Goal: Feedback & Contribution: Contribute content

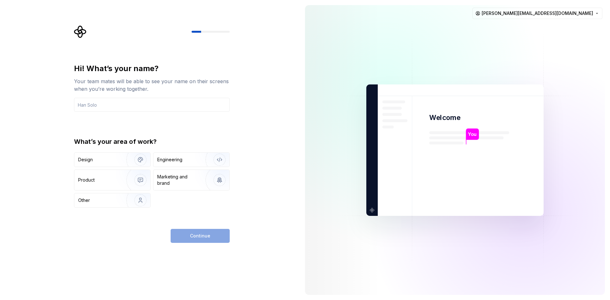
click at [175, 115] on div "Hi! What’s your name? Your team mates will be able to see your name on their sc…" at bounding box center [152, 136] width 156 height 144
click at [175, 111] on input "text" at bounding box center [152, 105] width 156 height 14
type input "J"
drag, startPoint x: 173, startPoint y: 99, endPoint x: 25, endPoint y: 105, distance: 148.3
click at [25, 105] on div "Hi! What’s your name? Your team mates will be able to see your name on their sc…" at bounding box center [150, 150] width 300 height 300
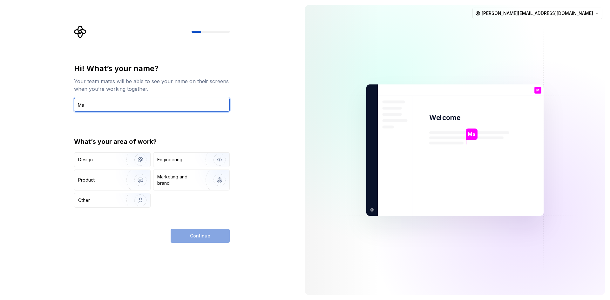
paste input "ximus Decimus Meridius"
type input "Maximus [PERSON_NAME]"
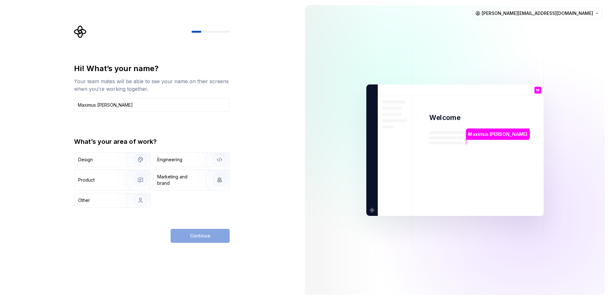
click at [147, 128] on div "Hi! What’s your name? Your team mates will be able to see your name on their sc…" at bounding box center [152, 136] width 156 height 144
click at [116, 203] on img "button" at bounding box center [136, 200] width 41 height 43
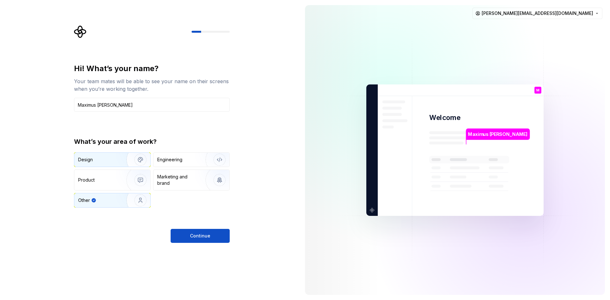
click at [114, 166] on div "Design" at bounding box center [112, 160] width 76 height 14
click at [120, 201] on img "button" at bounding box center [136, 200] width 41 height 43
click at [192, 236] on span "Continue" at bounding box center [200, 236] width 20 height 6
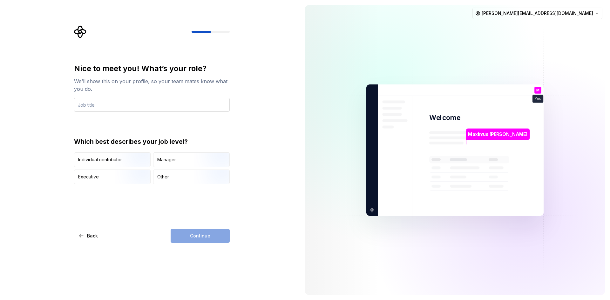
click at [134, 109] on input "text" at bounding box center [152, 105] width 156 height 14
click at [115, 113] on div "Nice to meet you! What’s your role? We’ll show this on your profile, so your te…" at bounding box center [152, 124] width 156 height 121
click at [115, 112] on input "text" at bounding box center [152, 105] width 156 height 14
paste input "the commander of the Armies of the North and the [PERSON_NAME] Legions under th…"
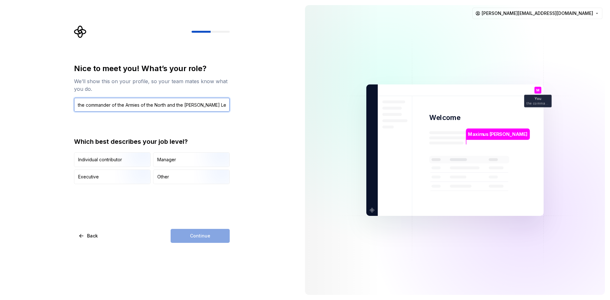
scroll to position [0, 40]
drag, startPoint x: 79, startPoint y: 104, endPoint x: 46, endPoint y: 106, distance: 33.4
click at [46, 106] on div "Nice to meet you! What’s your role? We’ll show this on your profile, so your te…" at bounding box center [150, 150] width 300 height 300
click at [120, 107] on input "the commander of the Armies of the North and the [PERSON_NAME] Legions under th…" at bounding box center [152, 105] width 156 height 14
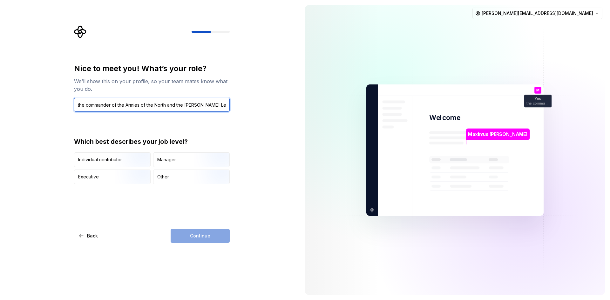
drag, startPoint x: 80, startPoint y: 105, endPoint x: 67, endPoint y: 107, distance: 12.9
click at [68, 107] on div "Nice to meet you! What’s your role? We’ll show this on your profile, so your te…" at bounding box center [150, 150] width 300 height 300
click at [148, 123] on div "Nice to meet you! What’s your role? We’ll show this on your profile, so your te…" at bounding box center [152, 124] width 156 height 121
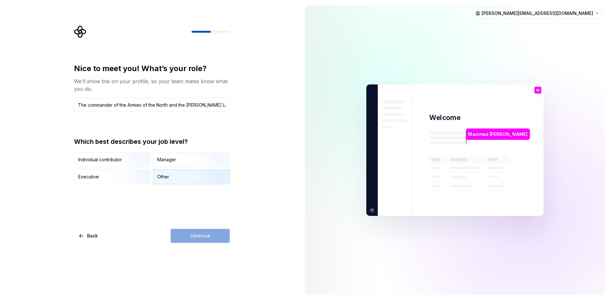
click at [182, 180] on div "Other" at bounding box center [192, 177] width 76 height 14
click at [192, 239] on span "Continue" at bounding box center [200, 236] width 20 height 6
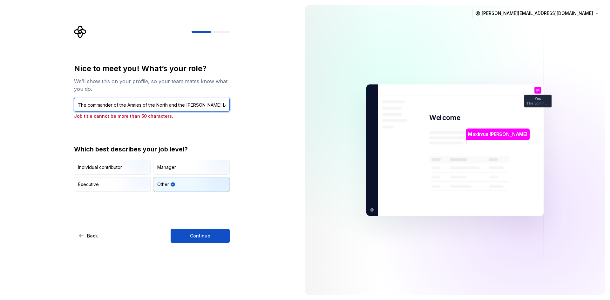
scroll to position [0, 41]
drag, startPoint x: 328, startPoint y: 107, endPoint x: 331, endPoint y: 109, distance: 4.3
click at [338, 109] on div "Nice to meet you! What’s your role? We’ll show this on your profile, so your te…" at bounding box center [305, 150] width 610 height 300
click at [210, 115] on p "Job title cannot be more than 50 characters." at bounding box center [152, 116] width 156 height 6
drag, startPoint x: 220, startPoint y: 106, endPoint x: 209, endPoint y: 110, distance: 12.2
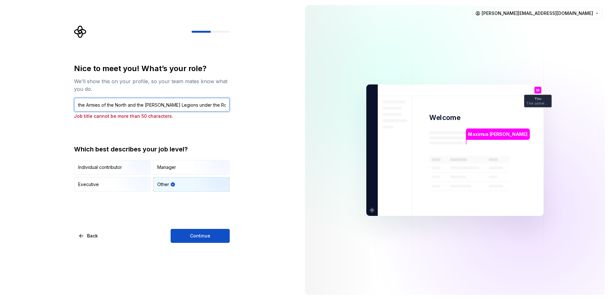
click at [249, 107] on div "Nice to meet you! What’s your role? We’ll show this on your profile, so your te…" at bounding box center [150, 150] width 300 height 300
click at [207, 110] on input "The commander of the Armies of the North and the [PERSON_NAME] Legions under th…" at bounding box center [152, 105] width 156 height 14
drag, startPoint x: 61, startPoint y: 107, endPoint x: 82, endPoint y: 110, distance: 21.1
click at [46, 109] on div "Nice to meet you! What’s your role? We’ll show this on your profile, so your te…" at bounding box center [150, 150] width 300 height 300
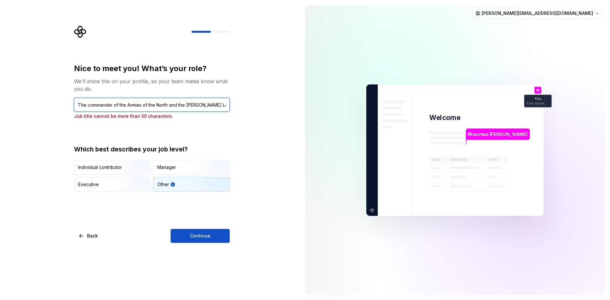
click at [209, 107] on input "The commander of the Armies of the North and the [PERSON_NAME] Legions under th…" at bounding box center [152, 105] width 156 height 14
drag, startPoint x: 215, startPoint y: 105, endPoint x: 278, endPoint y: 110, distance: 63.1
click at [278, 110] on div "Nice to meet you! What’s your role? We’ll show this on your profile, so your te…" at bounding box center [150, 150] width 300 height 300
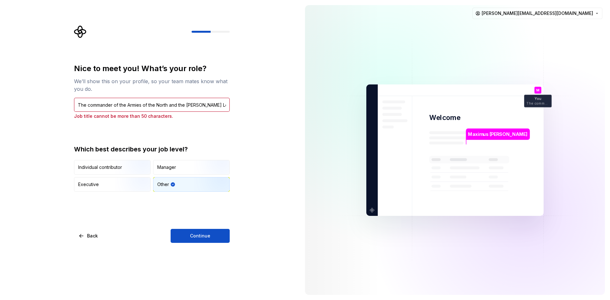
click at [198, 229] on div "Nice to meet you! What’s your role? We’ll show this on your profile, so your te…" at bounding box center [152, 154] width 156 height 180
click at [199, 234] on span "Continue" at bounding box center [200, 236] width 20 height 6
drag, startPoint x: 201, startPoint y: 142, endPoint x: 187, endPoint y: 133, distance: 17.5
click at [201, 142] on div "Nice to meet you! What’s your role? We’ll show this on your profile, so your te…" at bounding box center [152, 128] width 156 height 128
click at [88, 107] on input "The commander of the Armies of the North and the [PERSON_NAME] Legions" at bounding box center [152, 105] width 156 height 14
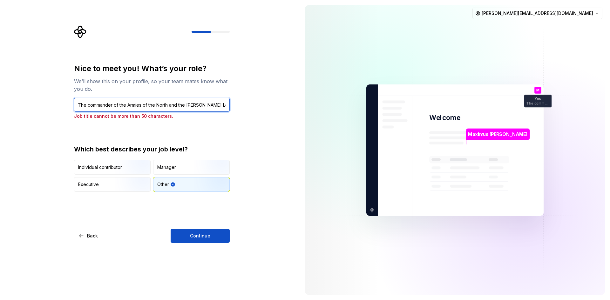
click at [80, 105] on input "The commander of the Armies of the North and the [PERSON_NAME] Legions" at bounding box center [152, 105] width 156 height 14
drag, startPoint x: 222, startPoint y: 105, endPoint x: 167, endPoint y: 105, distance: 54.7
click at [167, 105] on input "The commander of the Armies of the North and the [PERSON_NAME] Legions" at bounding box center [152, 105] width 156 height 14
type input "The commander of the Armies of the North"
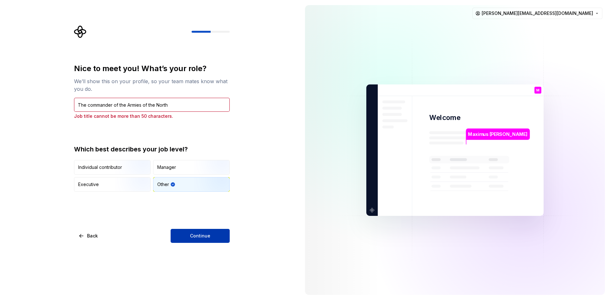
click at [195, 236] on span "Continue" at bounding box center [200, 236] width 20 height 6
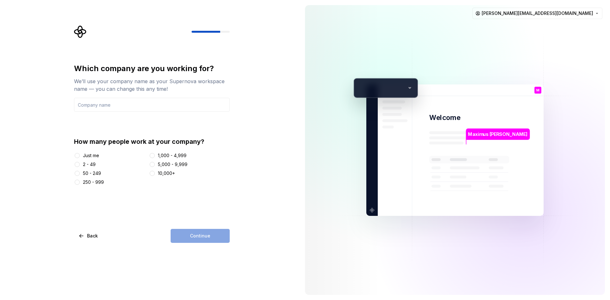
click at [87, 164] on div "2 - 49" at bounding box center [89, 165] width 13 height 6
click at [80, 164] on button "2 - 49" at bounding box center [77, 164] width 5 height 5
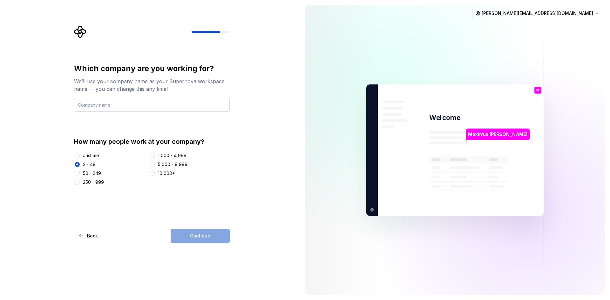
click at [125, 105] on input "text" at bounding box center [152, 105] width 156 height 14
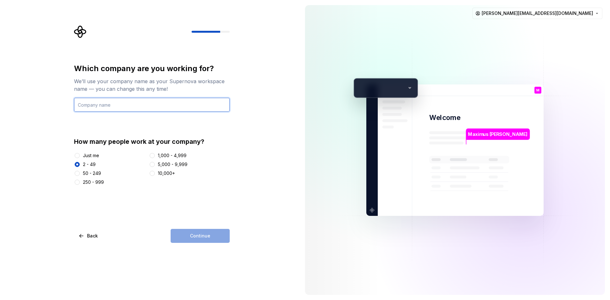
click at [146, 106] on input "text" at bounding box center [152, 105] width 156 height 14
click at [98, 159] on div "Just me 2 - 49 50 - 249 250 - 999 1,000 - 4,999 5,000 - 9,999 10,000+" at bounding box center [152, 169] width 156 height 33
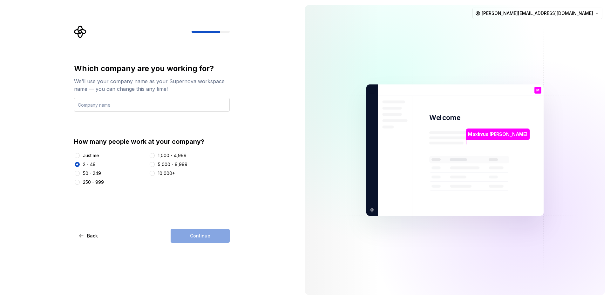
click at [119, 102] on input "text" at bounding box center [152, 105] width 156 height 14
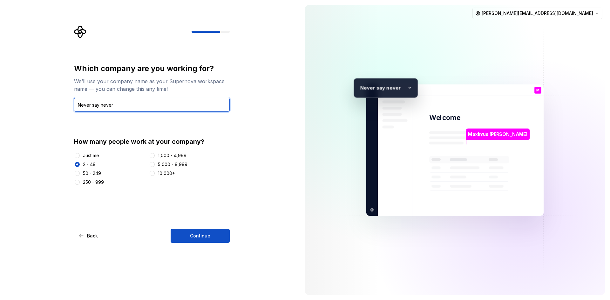
drag, startPoint x: 125, startPoint y: 101, endPoint x: 20, endPoint y: 106, distance: 105.7
click at [19, 106] on div "Which company are you working for? We’ll use your company name as your Supernov…" at bounding box center [150, 150] width 300 height 300
paste input "Roman Empire"
type input "Roman Empire"
drag, startPoint x: 152, startPoint y: 168, endPoint x: 152, endPoint y: 174, distance: 6.0
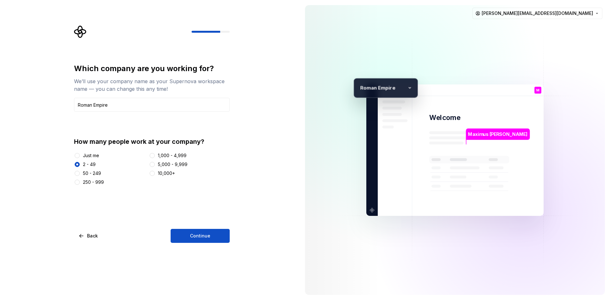
click at [152, 169] on div "Just me 2 - 49 50 - 249 250 - 999 1,000 - 4,999 5,000 - 9,999 10,000+" at bounding box center [152, 169] width 156 height 33
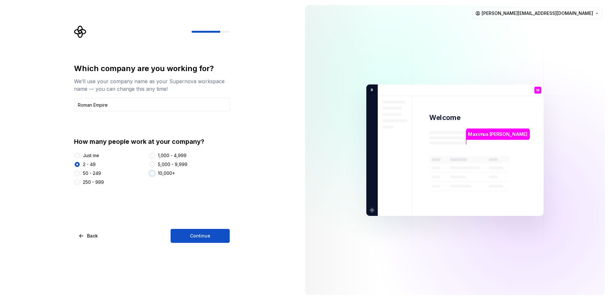
click at [152, 174] on button "10,000+" at bounding box center [152, 173] width 5 height 5
click at [87, 163] on div "2 - 49" at bounding box center [89, 165] width 13 height 6
click at [80, 163] on button "2 - 49" at bounding box center [77, 164] width 5 height 5
click at [91, 157] on div "Just me" at bounding box center [91, 156] width 16 height 6
click at [80, 157] on button "Just me" at bounding box center [77, 155] width 5 height 5
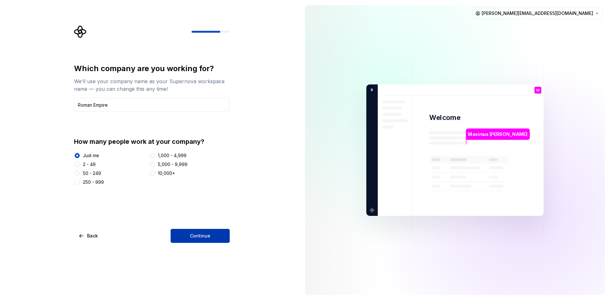
click at [205, 239] on span "Continue" at bounding box center [200, 236] width 20 height 6
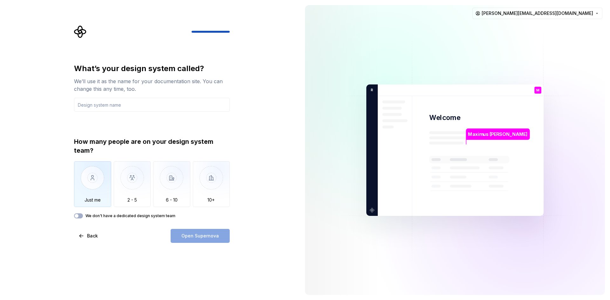
click at [83, 173] on img "button" at bounding box center [92, 183] width 37 height 43
click at [146, 103] on input "text" at bounding box center [152, 105] width 156 height 14
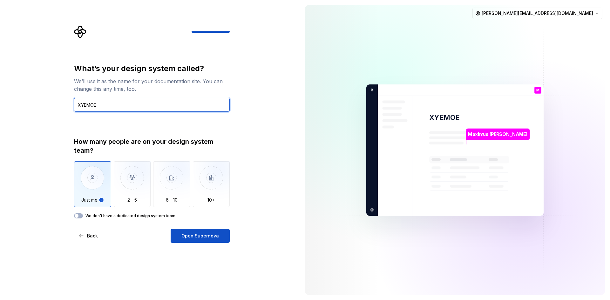
type input "XYEMOE"
click at [231, 132] on div "What’s your design system called? We’ll use it as the name for your documentati…" at bounding box center [153, 134] width 167 height 218
drag, startPoint x: 195, startPoint y: 237, endPoint x: 85, endPoint y: 218, distance: 111.6
click at [98, 223] on div "What’s your design system called? We’ll use it as the name for your documentati…" at bounding box center [152, 154] width 156 height 180
click at [79, 217] on button "We don't have a dedicated design system team" at bounding box center [78, 216] width 9 height 5
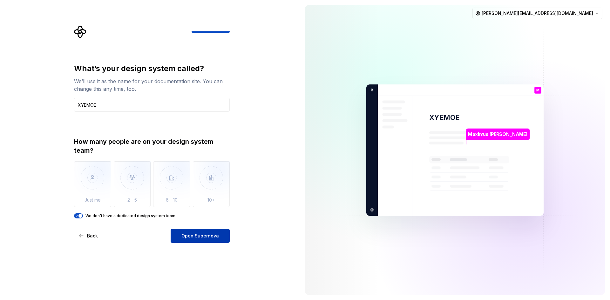
click at [194, 240] on button "Open Supernova" at bounding box center [200, 236] width 59 height 14
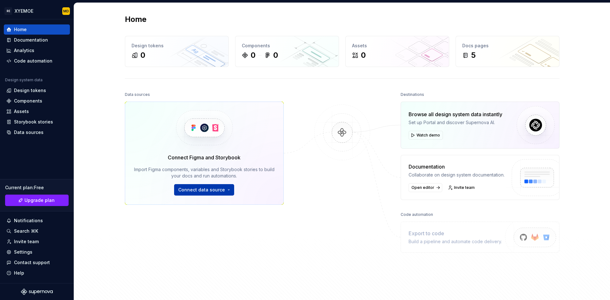
click at [212, 189] on span "Connect data source" at bounding box center [201, 190] width 47 height 6
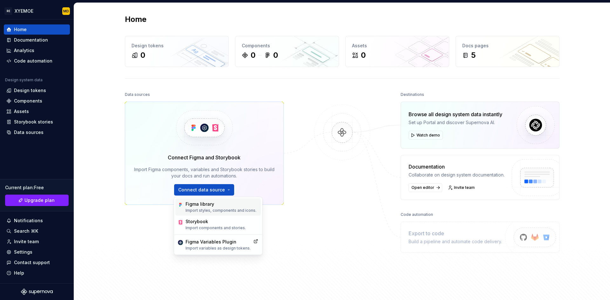
click at [226, 212] on p "Import styles, components and icons." at bounding box center [221, 210] width 71 height 5
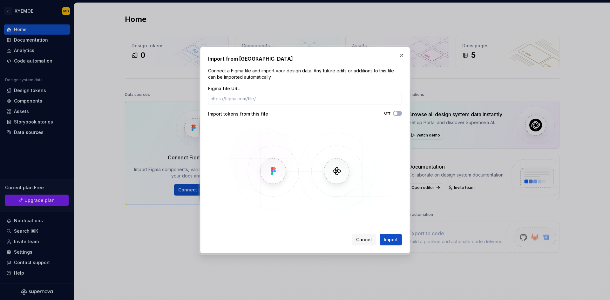
click at [369, 246] on div "Import from Figma Connect a Figma file and import your design data. Any future …" at bounding box center [305, 150] width 210 height 207
click at [365, 242] on span "Cancel" at bounding box center [364, 240] width 16 height 6
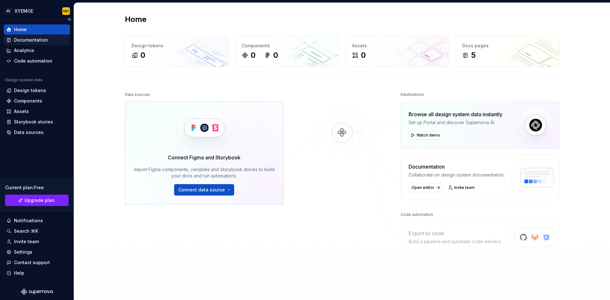
click at [41, 44] on div "Documentation" at bounding box center [37, 40] width 66 height 10
click at [51, 40] on div "Documentation" at bounding box center [36, 40] width 61 height 6
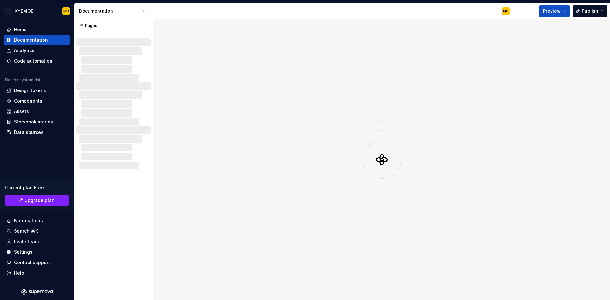
click at [371, 151] on div at bounding box center [382, 160] width 38 height 38
click at [145, 12] on html "RE XYEMOE MD Home Documentation Analytics Code automation Design system data De…" at bounding box center [305, 150] width 610 height 300
drag, startPoint x: 444, startPoint y: 62, endPoint x: 484, endPoint y: 61, distance: 40.1
click at [444, 62] on html "RE XYEMOE MD Home Documentation Analytics Code automation Design system data De…" at bounding box center [305, 150] width 610 height 300
click at [374, 156] on icon at bounding box center [382, 159] width 19 height 19
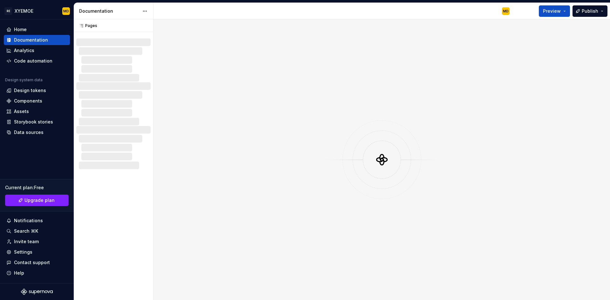
click at [375, 157] on icon at bounding box center [381, 159] width 21 height 21
click at [583, 14] on button "Publish" at bounding box center [590, 10] width 35 height 11
click at [394, 45] on div at bounding box center [382, 159] width 457 height 281
click at [378, 155] on icon at bounding box center [381, 159] width 19 height 19
drag, startPoint x: 204, startPoint y: 81, endPoint x: 144, endPoint y: 0, distance: 100.2
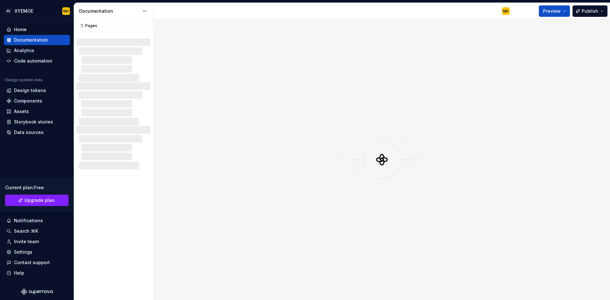
click at [183, 79] on div at bounding box center [382, 159] width 457 height 281
click at [40, 62] on div "Code automation" at bounding box center [33, 61] width 38 height 6
drag, startPoint x: 38, startPoint y: 60, endPoint x: 36, endPoint y: 65, distance: 6.1
click at [38, 60] on div "Code automation" at bounding box center [33, 61] width 38 height 6
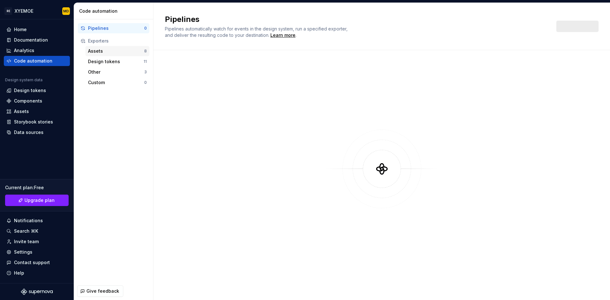
click at [107, 53] on div "Assets" at bounding box center [116, 51] width 56 height 6
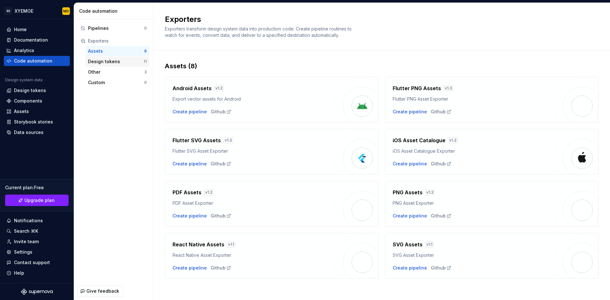
click at [115, 62] on div "Design tokens" at bounding box center [116, 62] width 56 height 6
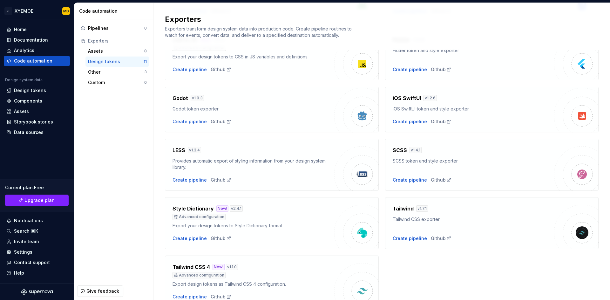
scroll to position [139, 0]
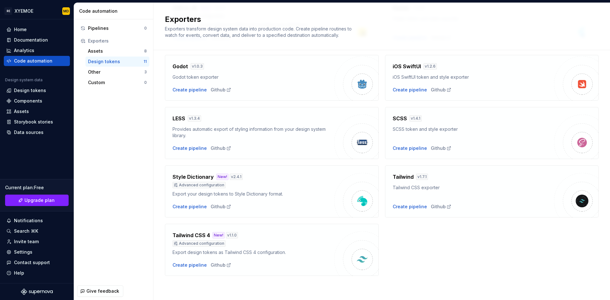
click at [198, 269] on div "Tailwind CSS 4 New! v 1.1.0 Advanced configuration Export design tokens as Tail…" at bounding box center [272, 250] width 214 height 52
click at [198, 267] on div "Create pipeline" at bounding box center [190, 265] width 34 height 6
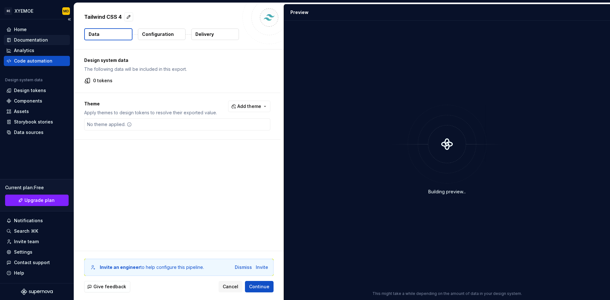
click at [26, 39] on div "Documentation" at bounding box center [31, 40] width 34 height 6
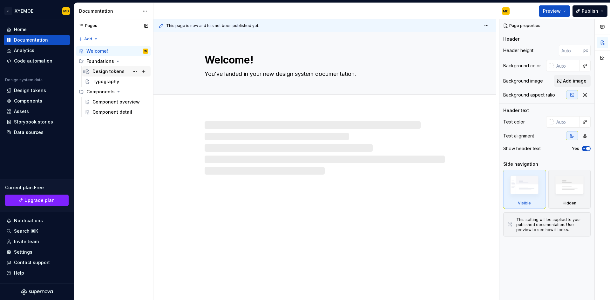
click at [111, 72] on div "Design tokens" at bounding box center [109, 71] width 32 height 6
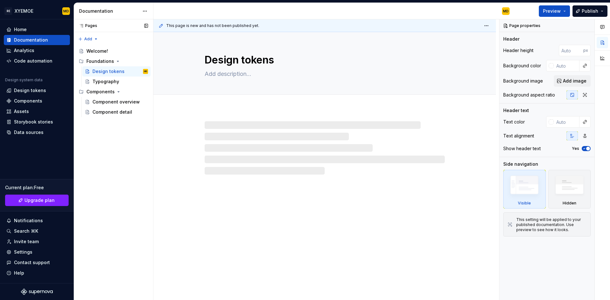
click at [118, 125] on div "Pages Pages Add Accessibility guide for tree Page tree. Navigate the tree with …" at bounding box center [113, 159] width 79 height 281
click at [106, 105] on div "Component overview" at bounding box center [111, 102] width 37 height 6
click at [259, 124] on div at bounding box center [325, 147] width 240 height 53
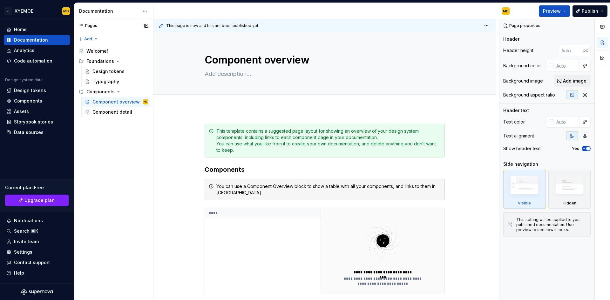
click at [128, 137] on div "Pages Pages Add Accessibility guide for tree Page tree. Navigate the tree with …" at bounding box center [113, 159] width 79 height 281
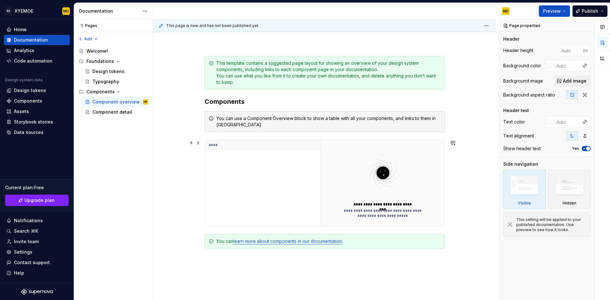
scroll to position [127, 0]
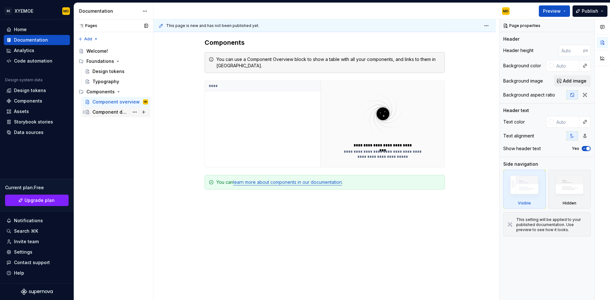
click at [115, 111] on div "Component detail" at bounding box center [111, 112] width 37 height 6
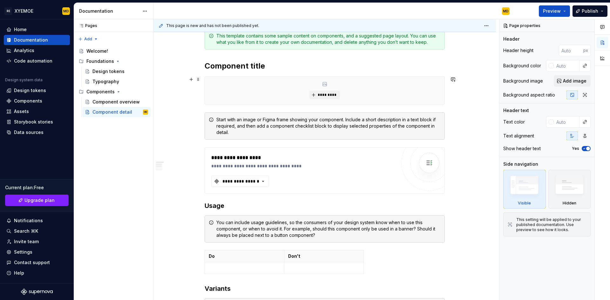
scroll to position [32, 0]
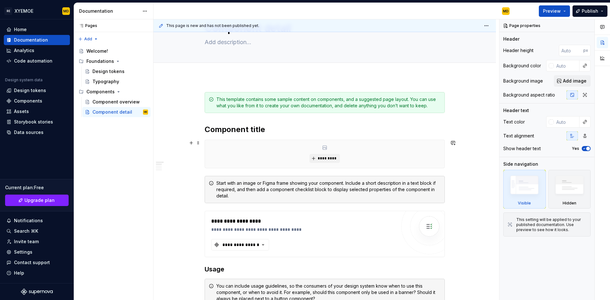
type textarea "*"
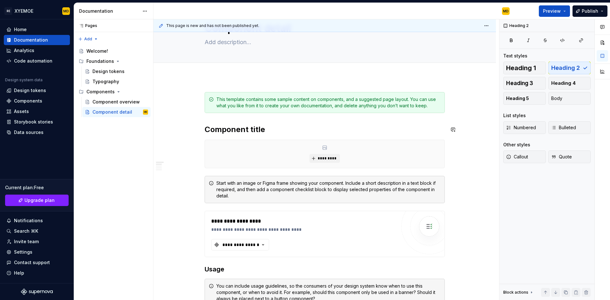
click at [252, 134] on h2 "Component title" at bounding box center [325, 130] width 240 height 10
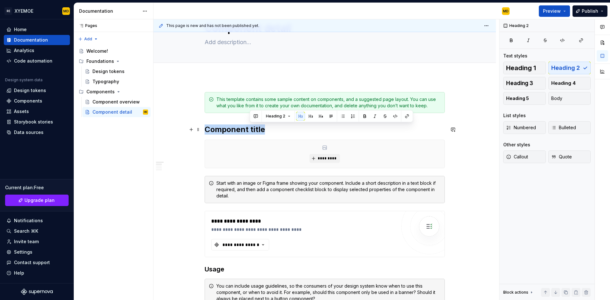
click at [252, 134] on h2 "Component title" at bounding box center [325, 130] width 240 height 10
click at [240, 131] on h2 "Component title" at bounding box center [325, 130] width 240 height 10
paste div
drag, startPoint x: 272, startPoint y: 127, endPoint x: 196, endPoint y: 129, distance: 76.7
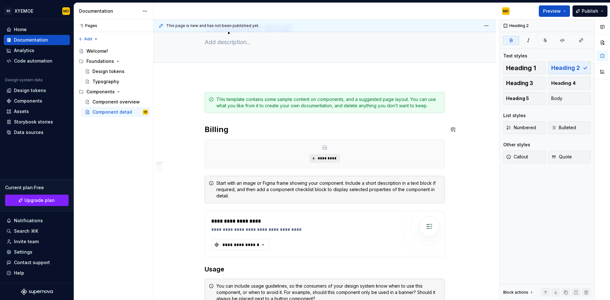
click at [318, 156] on button "*********" at bounding box center [325, 158] width 30 height 9
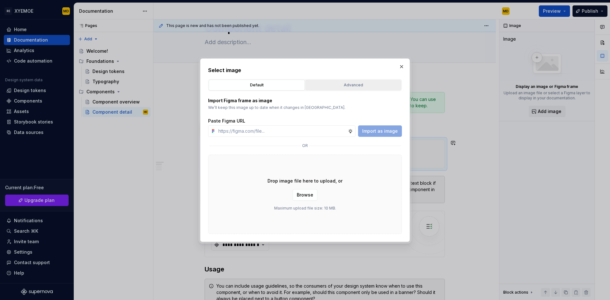
type textarea "*"
click at [276, 129] on input "text" at bounding box center [282, 131] width 132 height 11
paste input "[URL][DOMAIN_NAME]"
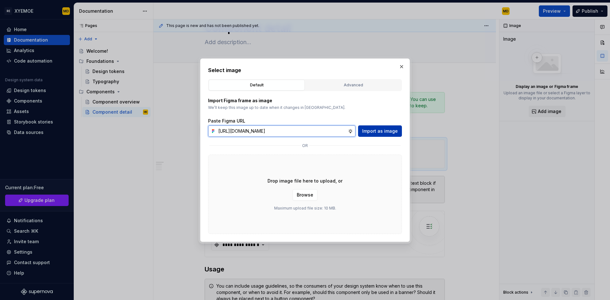
type input "[URL][DOMAIN_NAME]"
click at [379, 132] on span "Import as image" at bounding box center [380, 131] width 36 height 6
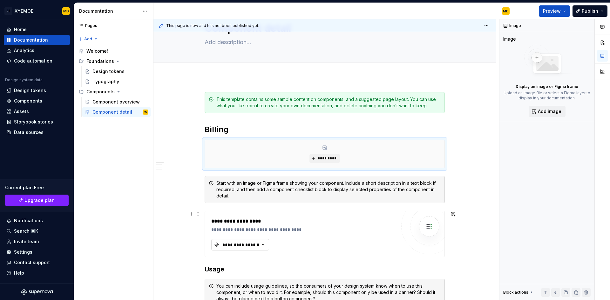
click at [243, 245] on div "**********" at bounding box center [241, 245] width 38 height 6
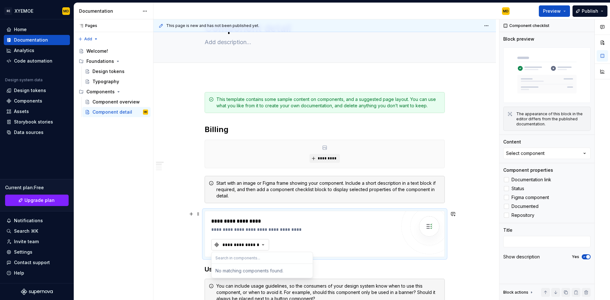
click at [244, 245] on div "**********" at bounding box center [241, 245] width 38 height 6
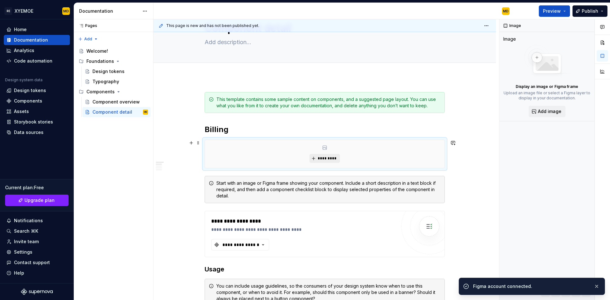
click at [322, 160] on span "*********" at bounding box center [327, 158] width 19 height 5
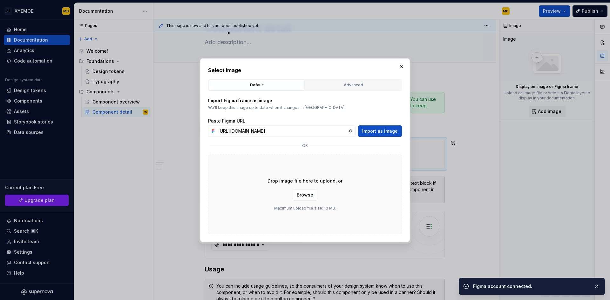
scroll to position [0, 105]
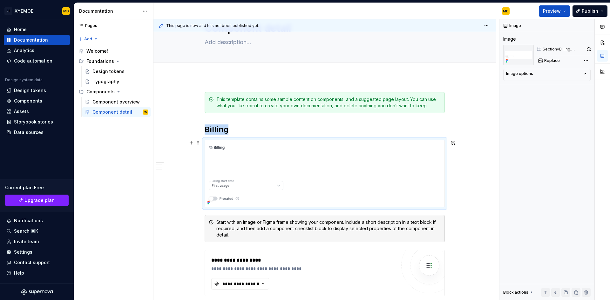
click at [255, 184] on img at bounding box center [325, 173] width 240 height 67
click at [256, 184] on img at bounding box center [325, 173] width 240 height 67
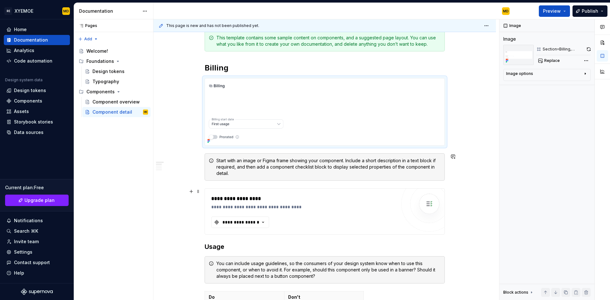
scroll to position [127, 0]
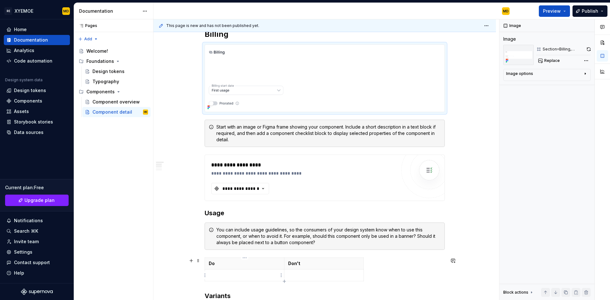
click at [231, 278] on p at bounding box center [245, 275] width 72 height 6
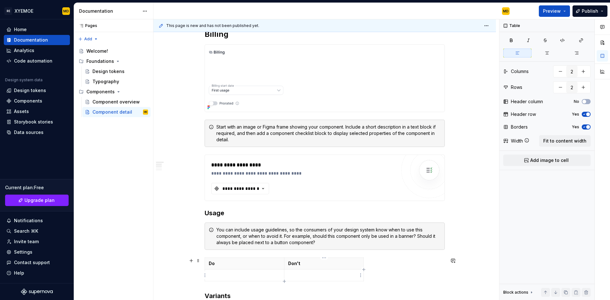
click at [324, 276] on p at bounding box center [324, 275] width 72 height 6
click at [405, 273] on div "Do Don't" at bounding box center [325, 271] width 240 height 26
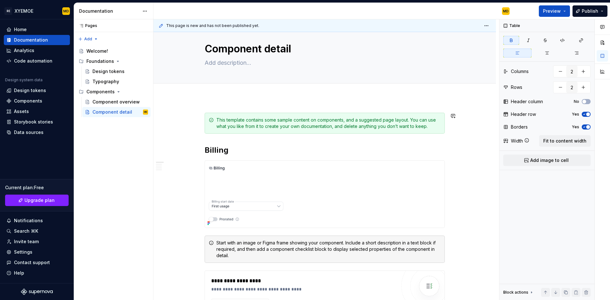
scroll to position [0, 0]
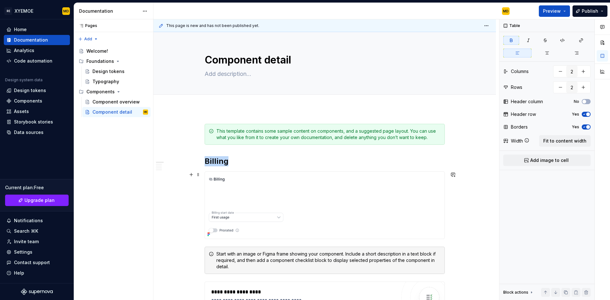
click at [302, 202] on img at bounding box center [325, 205] width 240 height 67
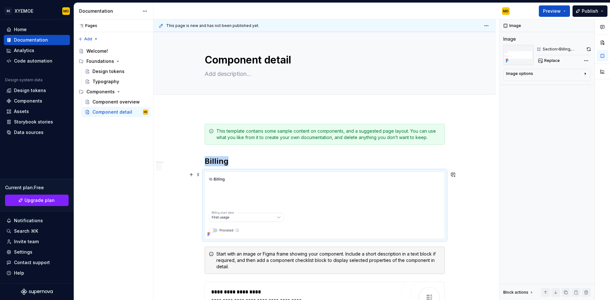
click at [235, 182] on img at bounding box center [325, 205] width 240 height 67
click at [198, 174] on span at bounding box center [198, 174] width 5 height 9
click at [191, 175] on button "button" at bounding box center [191, 174] width 9 height 9
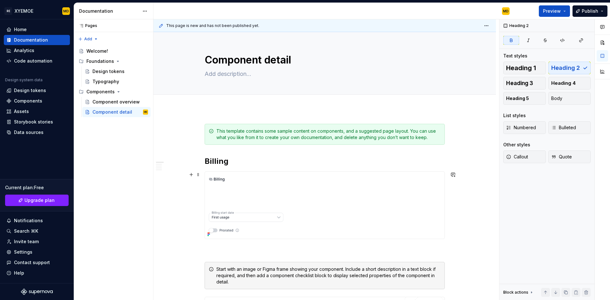
click at [319, 186] on img at bounding box center [325, 205] width 240 height 67
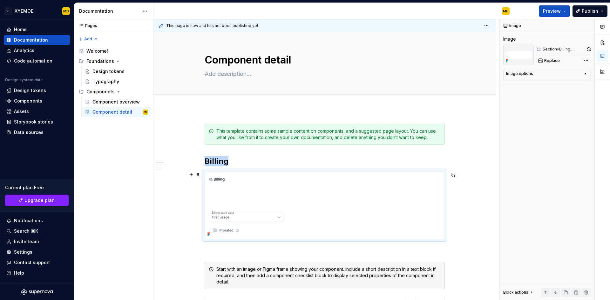
click at [281, 184] on img at bounding box center [325, 205] width 240 height 67
drag, startPoint x: 281, startPoint y: 184, endPoint x: 270, endPoint y: 185, distance: 11.8
click at [270, 185] on img at bounding box center [325, 205] width 240 height 67
click at [264, 185] on img at bounding box center [325, 205] width 240 height 67
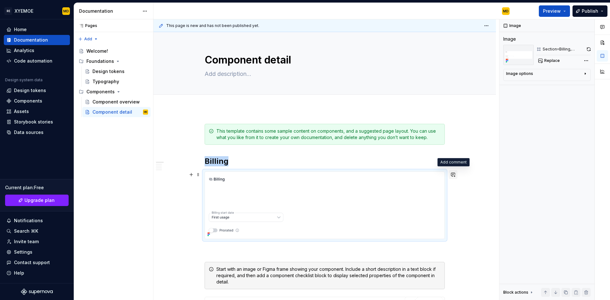
click at [455, 172] on button "button" at bounding box center [453, 174] width 9 height 9
click at [343, 191] on img at bounding box center [325, 205] width 240 height 67
click at [335, 192] on img at bounding box center [325, 205] width 240 height 67
click at [515, 60] on img at bounding box center [519, 55] width 31 height 20
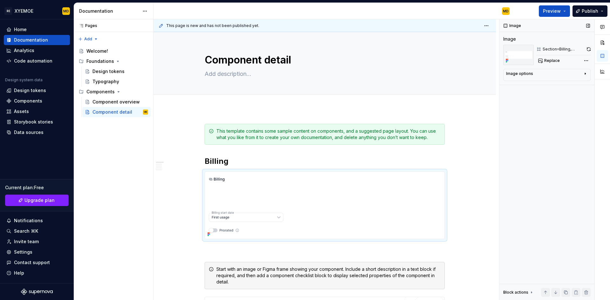
click at [538, 130] on div "Image Image Section=Billing, State=Default, Coverage=Not relevant, SKU=Off Repl…" at bounding box center [547, 159] width 95 height 281
click at [549, 61] on span "Replace" at bounding box center [553, 60] width 16 height 5
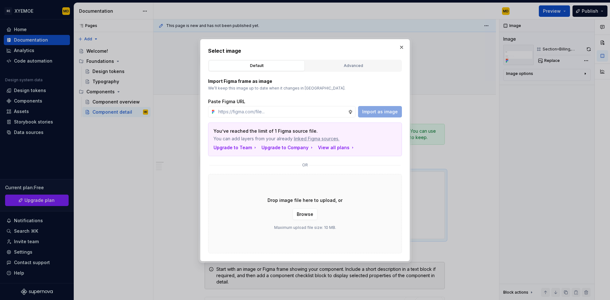
type textarea "*"
type input "[URL][DOMAIN_NAME]"
type textarea "*"
type input "[URL][DOMAIN_NAME]"
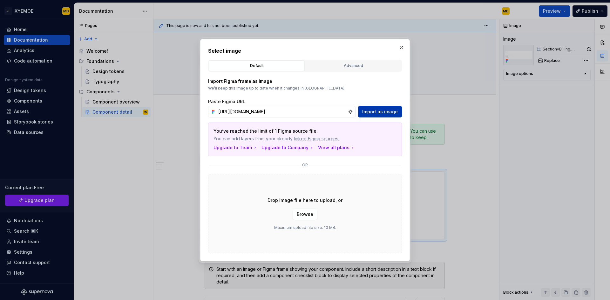
click at [380, 113] on span "Import as image" at bounding box center [380, 112] width 36 height 6
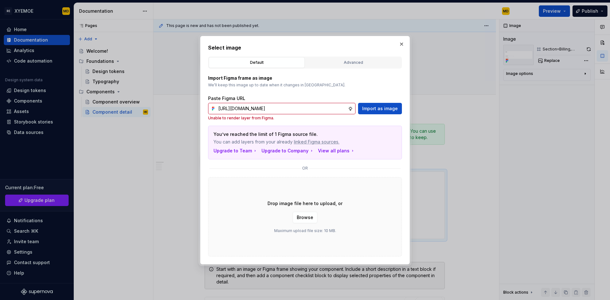
scroll to position [0, 111]
click at [284, 106] on input "[URL][DOMAIN_NAME]" at bounding box center [282, 108] width 132 height 11
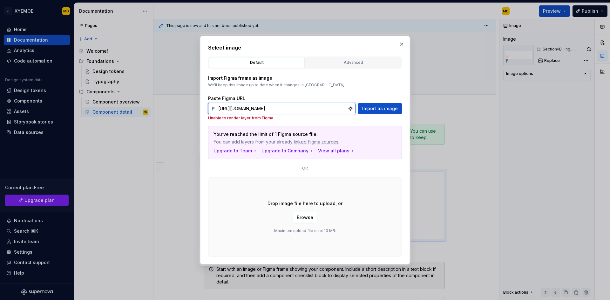
click at [282, 110] on input "[URL][DOMAIN_NAME]" at bounding box center [282, 108] width 132 height 11
click at [350, 121] on div "Import Figma frame as image We’ll keep this image up to date when it changes in…" at bounding box center [305, 163] width 194 height 188
click at [383, 107] on span "Import as image" at bounding box center [380, 109] width 36 height 6
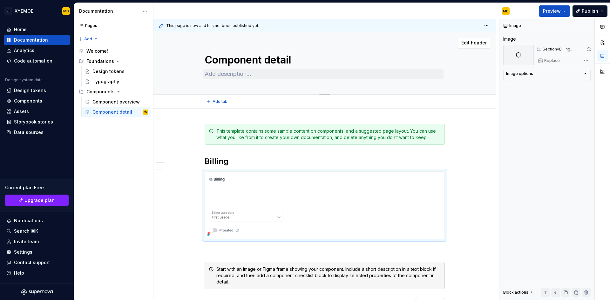
type textarea "*"
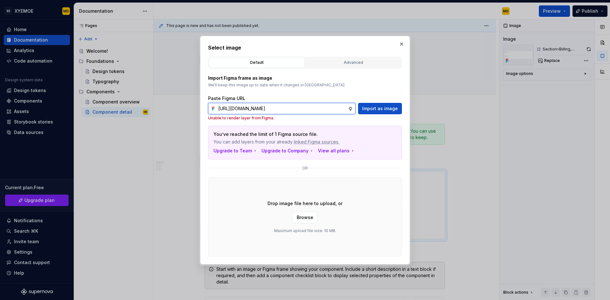
click at [305, 107] on input "[URL][DOMAIN_NAME]" at bounding box center [282, 108] width 132 height 11
paste input "4"
drag, startPoint x: 297, startPoint y: 110, endPoint x: 92, endPoint y: 116, distance: 204.5
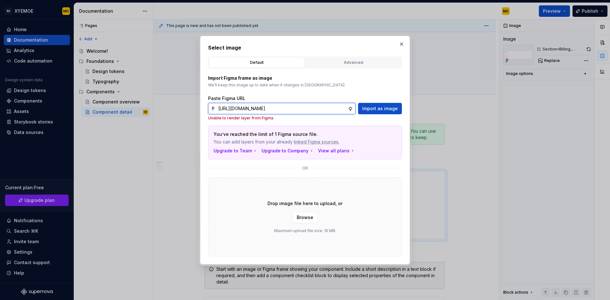
click at [92, 116] on div "Select image Default Advanced Import Figma frame as image We’ll keep this image…" at bounding box center [305, 150] width 610 height 300
type input "[URL][DOMAIN_NAME]"
click at [381, 111] on span "Import as image" at bounding box center [380, 109] width 36 height 6
click at [353, 62] on div "Advanced" at bounding box center [354, 62] width 92 height 6
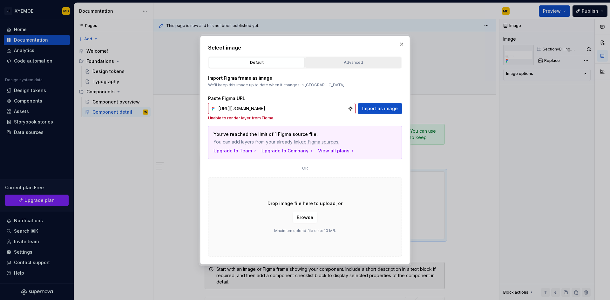
scroll to position [0, 0]
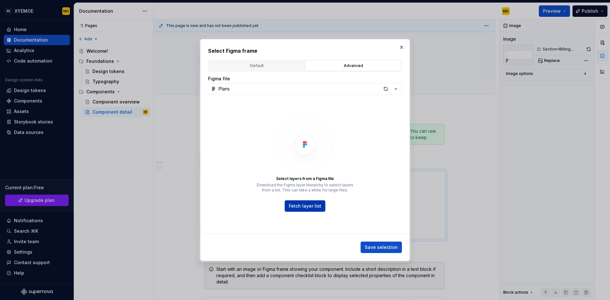
click at [314, 208] on span "Fetch layer list" at bounding box center [305, 206] width 32 height 6
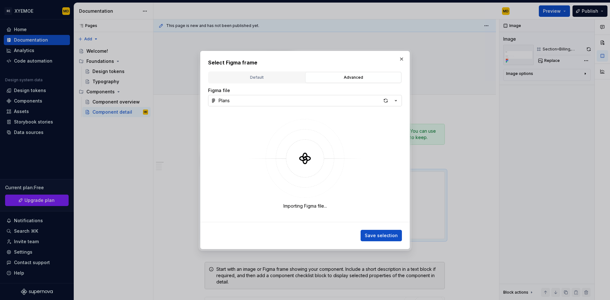
click at [294, 99] on button "Plans" at bounding box center [305, 100] width 194 height 11
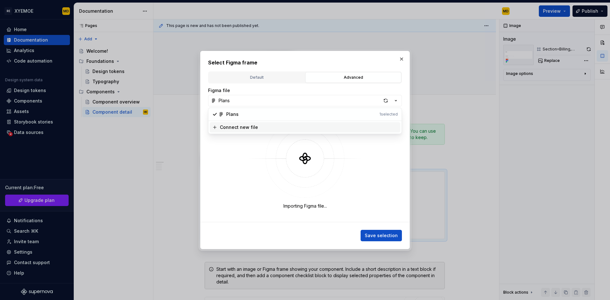
click at [262, 130] on div "Connect new file" at bounding box center [309, 127] width 178 height 6
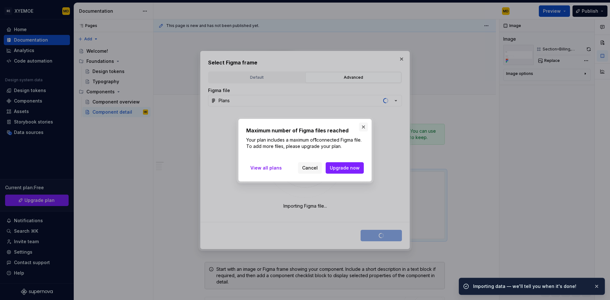
click at [366, 126] on button "button" at bounding box center [363, 127] width 9 height 9
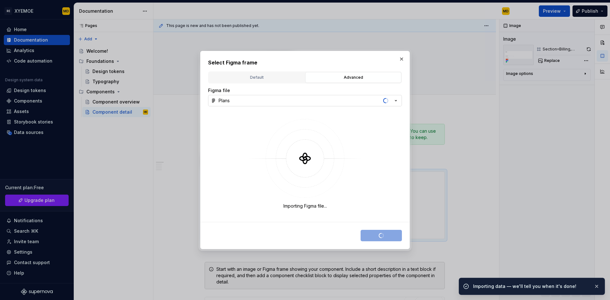
click at [395, 102] on icon "button" at bounding box center [396, 101] width 6 height 6
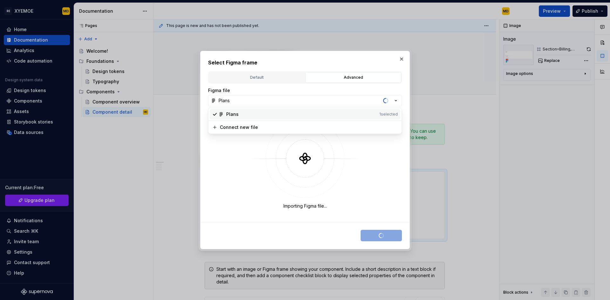
click at [273, 116] on div "Plans" at bounding box center [301, 114] width 151 height 6
click at [260, 100] on button "Plans" at bounding box center [305, 100] width 194 height 11
click at [239, 154] on div "Select Figma frame Default Advanced Import Figma frame as image We’ll keep this…" at bounding box center [305, 150] width 610 height 300
click at [267, 78] on div "Default" at bounding box center [257, 77] width 92 height 6
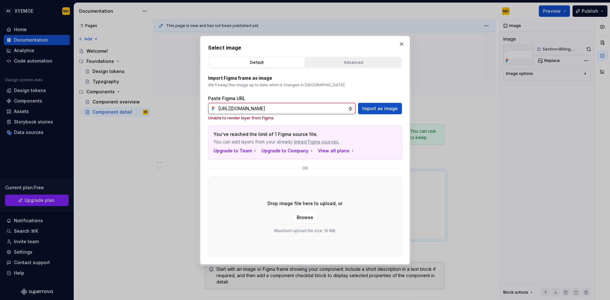
click at [344, 67] on button "Advanced" at bounding box center [354, 62] width 96 height 11
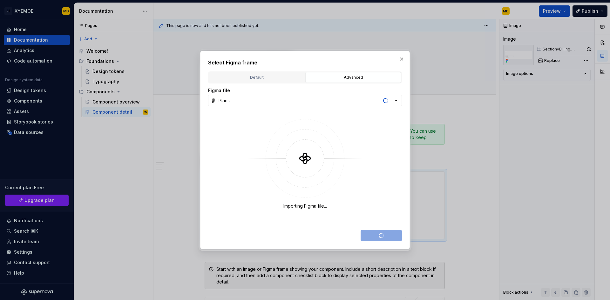
drag, startPoint x: 222, startPoint y: 100, endPoint x: 221, endPoint y: 113, distance: 12.5
click at [211, 117] on div "Importing Figma file..." at bounding box center [305, 165] width 194 height 106
click at [396, 101] on icon "button" at bounding box center [397, 100] width 2 height 1
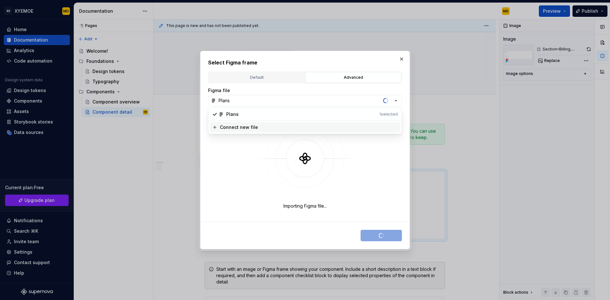
click at [275, 126] on div "Connect new file" at bounding box center [309, 127] width 178 height 6
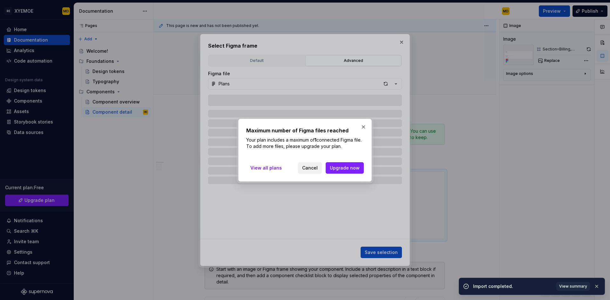
click at [316, 169] on span "Cancel" at bounding box center [310, 168] width 16 height 6
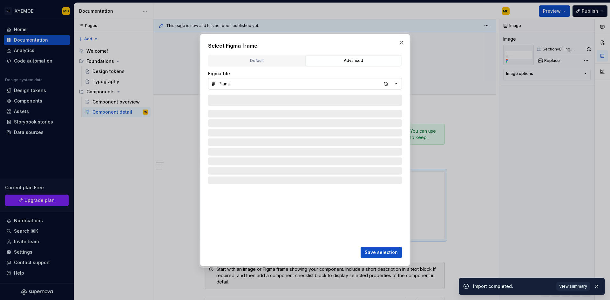
click at [398, 83] on icon "button" at bounding box center [396, 84] width 6 height 6
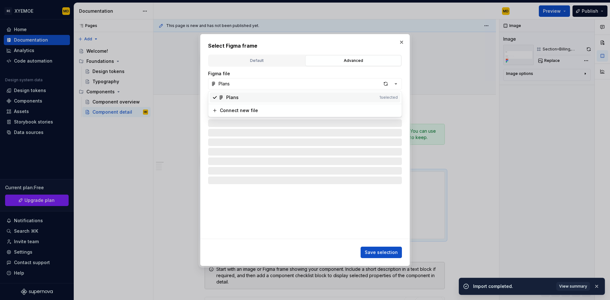
click at [284, 97] on div "Plans" at bounding box center [301, 97] width 151 height 6
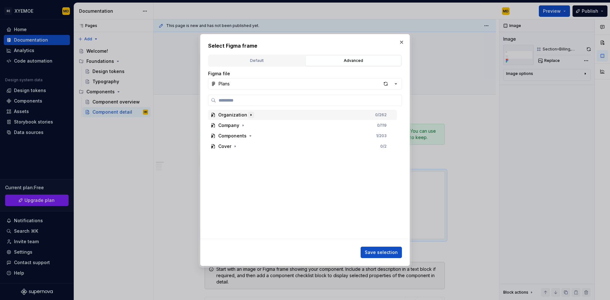
click at [250, 115] on icon "button" at bounding box center [251, 115] width 5 height 5
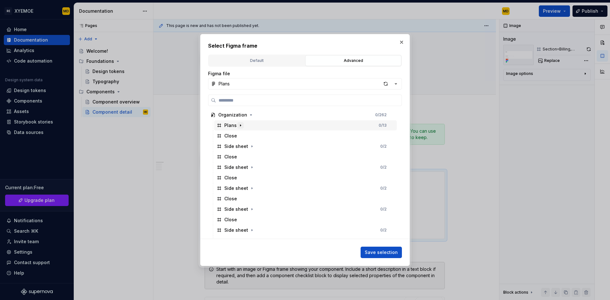
click at [239, 127] on icon "button" at bounding box center [240, 125] width 5 height 5
click at [238, 125] on icon "button" at bounding box center [240, 125] width 5 height 5
click at [251, 115] on icon "button" at bounding box center [251, 115] width 5 height 5
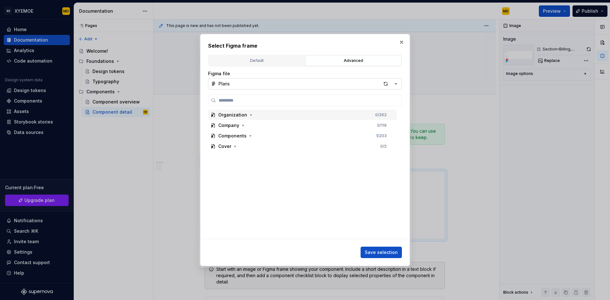
click at [219, 84] on div "Plans" at bounding box center [224, 84] width 11 height 6
click at [227, 99] on div "Plans" at bounding box center [232, 97] width 12 height 6
click at [240, 135] on div "Components" at bounding box center [232, 136] width 28 height 6
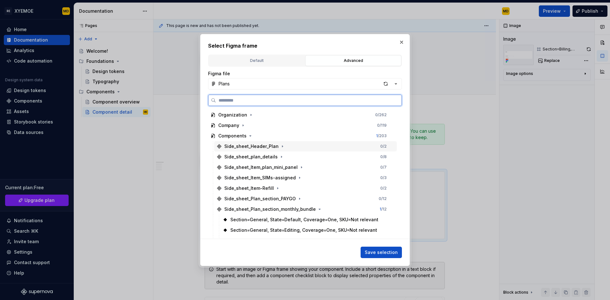
click at [327, 149] on div "Side_sheet_Header_Plan 0 / 2" at bounding box center [305, 146] width 183 height 10
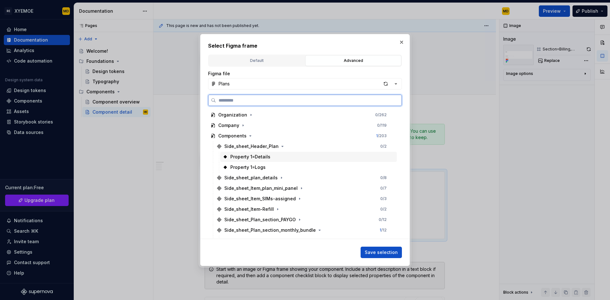
click at [263, 157] on div "Property 1=Details" at bounding box center [251, 157] width 40 height 6
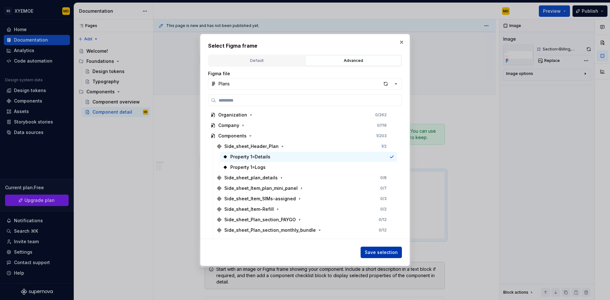
click at [382, 255] on span "Save selection" at bounding box center [381, 253] width 33 height 6
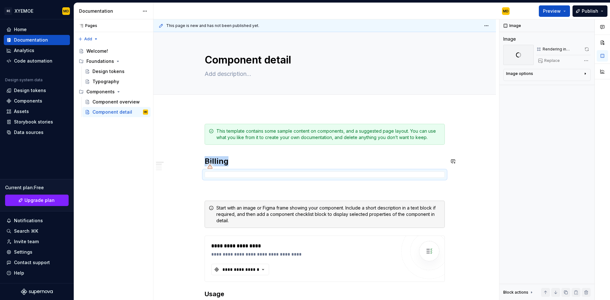
click at [210, 168] on icon at bounding box center [210, 166] width 5 height 5
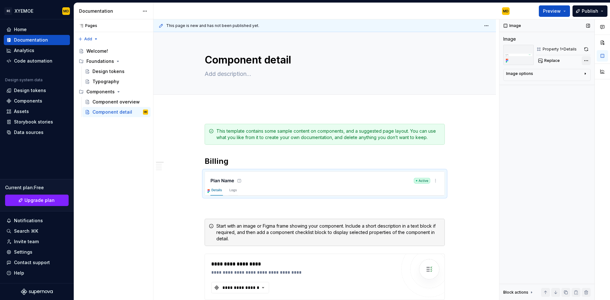
click at [588, 59] on div "Comments Open comments No comments yet Select ‘Comment’ from the block context …" at bounding box center [555, 159] width 111 height 281
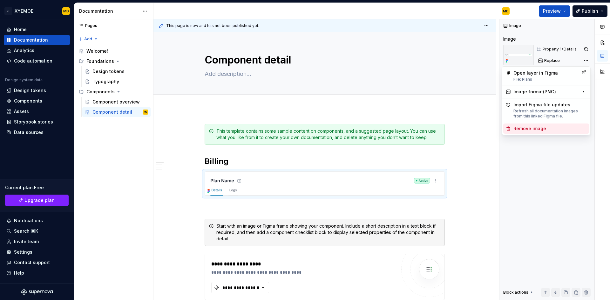
click at [556, 128] on div "Remove image" at bounding box center [550, 129] width 73 height 6
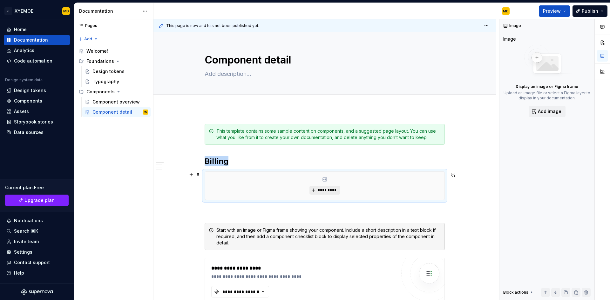
click at [328, 192] on span "*********" at bounding box center [327, 190] width 19 height 5
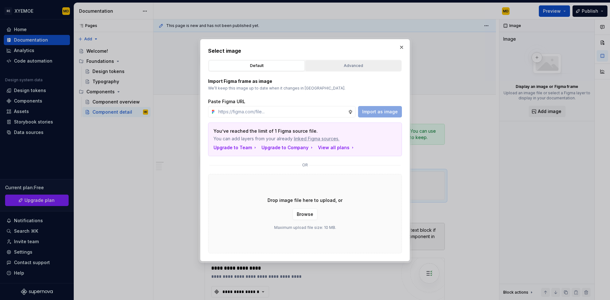
click at [355, 65] on div "Advanced" at bounding box center [354, 66] width 92 height 6
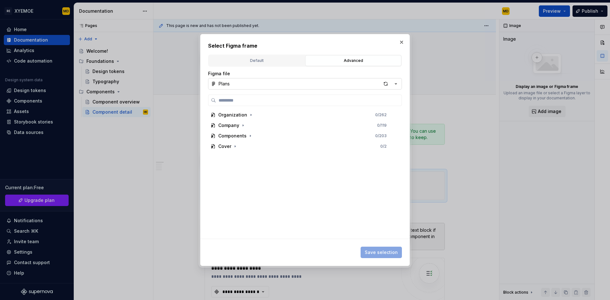
click at [398, 83] on icon "button" at bounding box center [396, 84] width 6 height 6
click at [388, 84] on div "Select Figma frame Default Advanced Import Figma frame as image We’ll keep this…" at bounding box center [305, 150] width 610 height 300
click at [387, 84] on div "button" at bounding box center [386, 83] width 9 height 9
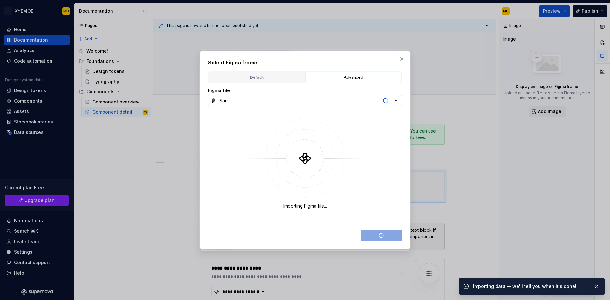
click at [397, 100] on icon "button" at bounding box center [396, 101] width 6 height 6
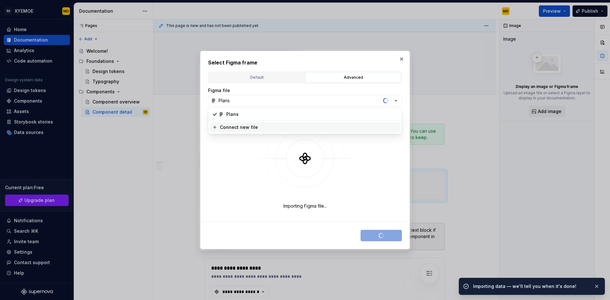
click at [315, 155] on div "Select Figma frame Default Advanced Import Figma frame as image We’ll keep this…" at bounding box center [305, 150] width 610 height 300
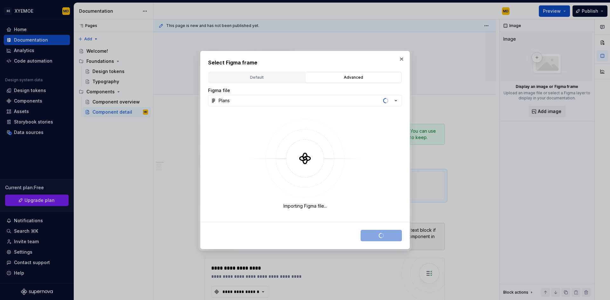
click at [272, 80] on div "Default" at bounding box center [257, 77] width 92 height 6
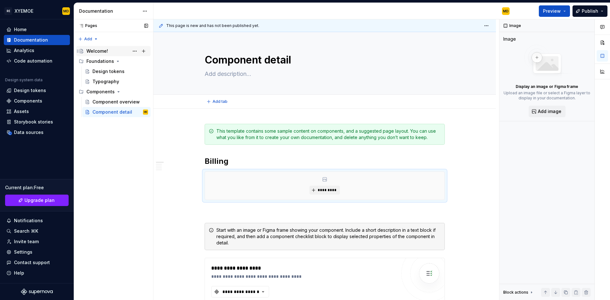
drag, startPoint x: 176, startPoint y: 74, endPoint x: 111, endPoint y: 52, distance: 69.3
type textarea "*"
click at [320, 190] on span "*********" at bounding box center [327, 190] width 19 height 5
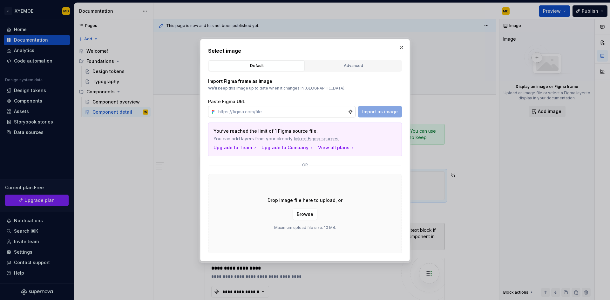
click at [300, 112] on input "text" at bounding box center [282, 111] width 132 height 11
type input "[URL][DOMAIN_NAME]"
click at [378, 116] on button "Import as image" at bounding box center [380, 111] width 44 height 11
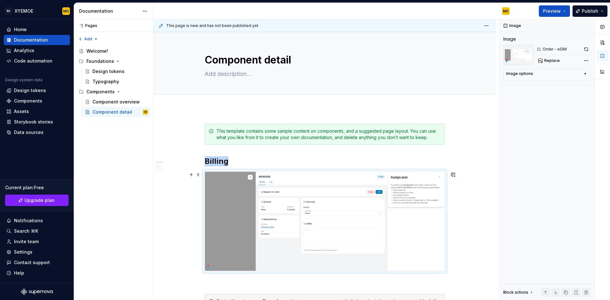
click at [303, 219] on img at bounding box center [325, 221] width 240 height 99
click at [406, 182] on img at bounding box center [325, 221] width 240 height 99
drag, startPoint x: 463, startPoint y: 155, endPoint x: 441, endPoint y: 143, distance: 25.2
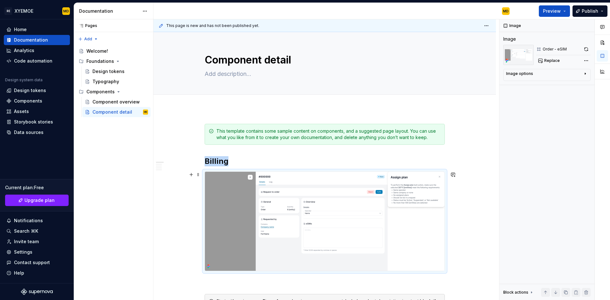
click at [427, 217] on img at bounding box center [325, 221] width 240 height 99
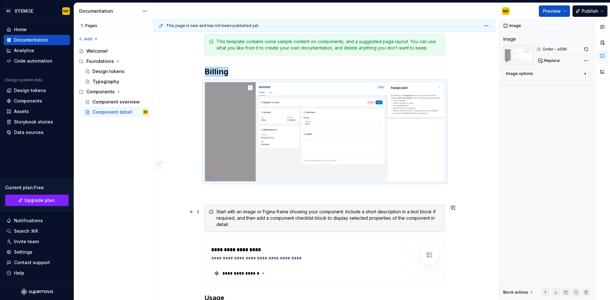
scroll to position [95, 0]
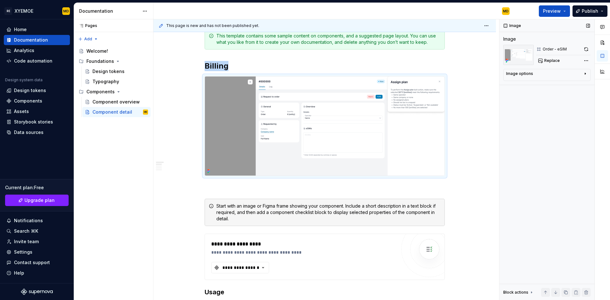
click at [584, 49] on button "button" at bounding box center [586, 49] width 9 height 9
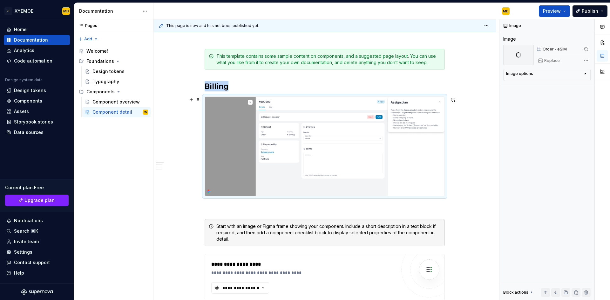
scroll to position [64, 0]
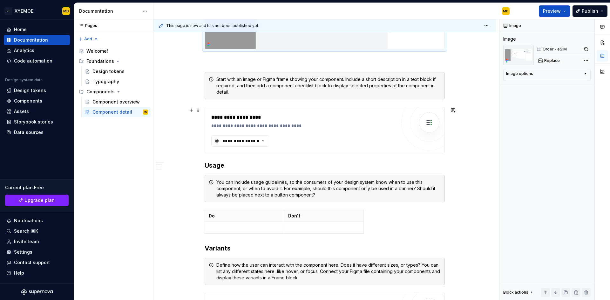
scroll to position [223, 0]
click at [240, 141] on div "**********" at bounding box center [241, 141] width 38 height 6
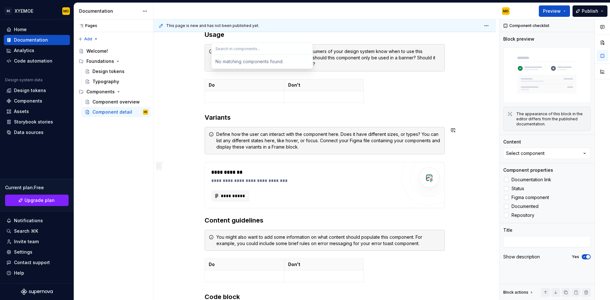
scroll to position [445, 0]
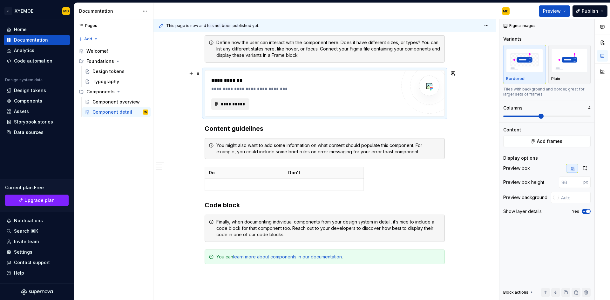
click at [233, 103] on span "**********" at bounding box center [233, 104] width 25 height 6
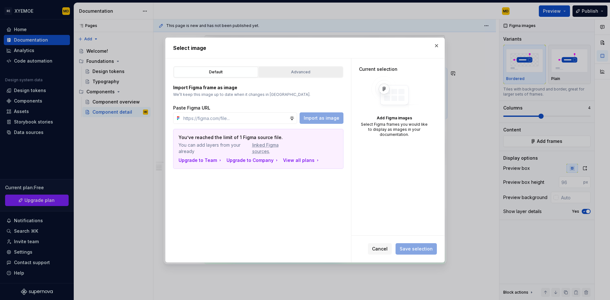
click at [279, 72] on div "Advanced" at bounding box center [301, 72] width 80 height 6
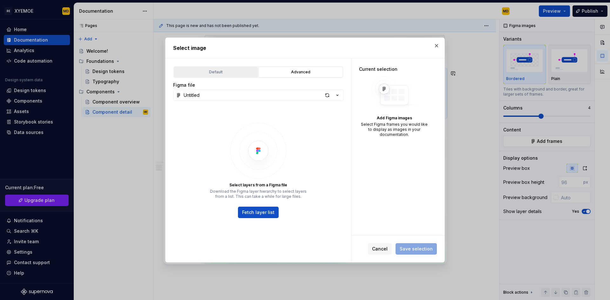
click at [237, 72] on div "Default" at bounding box center [216, 72] width 80 height 6
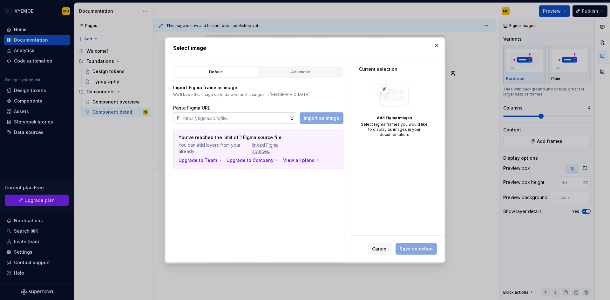
click at [214, 121] on input "text" at bounding box center [235, 118] width 109 height 11
type textarea "*"
click at [331, 194] on div "Default Advanced Import Figma frame as image We’ll keep this image up to date w…" at bounding box center [259, 161] width 186 height 204
click at [244, 117] on input "text" at bounding box center [235, 118] width 109 height 11
paste input "[URL][DOMAIN_NAME]"
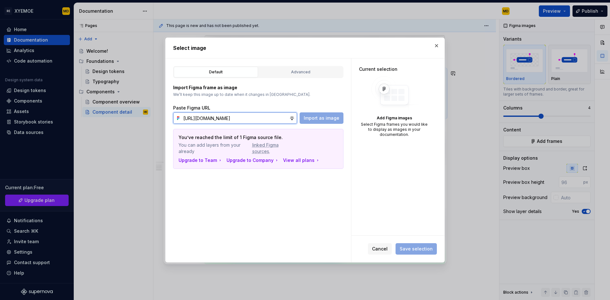
scroll to position [0, 134]
type input "[URL][DOMAIN_NAME]"
click at [323, 114] on button "Import as image" at bounding box center [322, 118] width 44 height 11
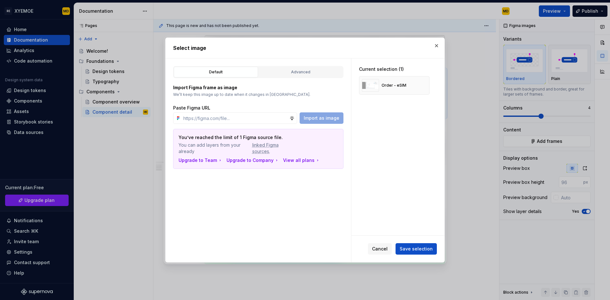
click at [381, 177] on div "Current selection (1) Order - eSIM" at bounding box center [398, 147] width 93 height 177
click at [236, 119] on input "text" at bounding box center [235, 118] width 109 height 11
paste input "Assign plan Choose the execution date Date [DATE] Determine the owner Company C…"
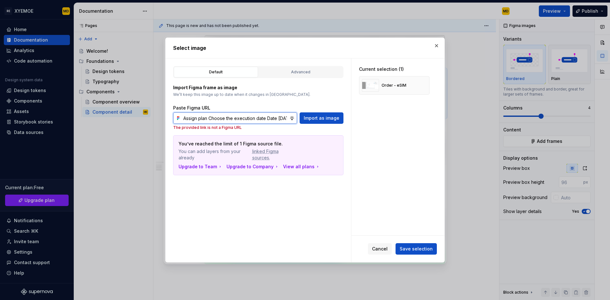
click at [259, 118] on input "Assign plan Choose the execution date Date [DATE] Determine the owner Company C…" at bounding box center [235, 118] width 109 height 11
paste input "[URL][DOMAIN_NAME]"
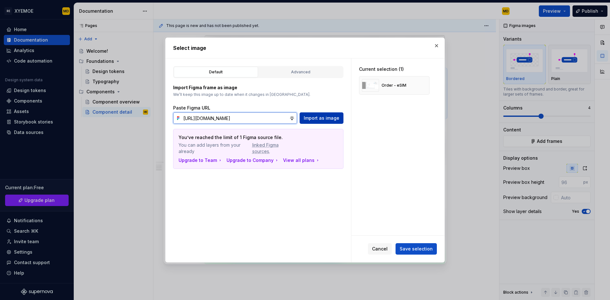
scroll to position [0, 135]
type input "[URL][DOMAIN_NAME]"
click at [326, 123] on button "Import as image" at bounding box center [322, 118] width 44 height 11
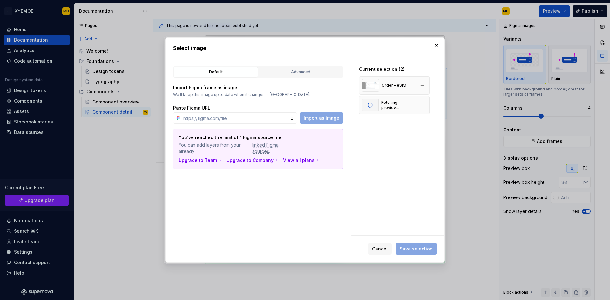
click at [394, 89] on div "Order - eSIM" at bounding box center [384, 85] width 45 height 13
click at [424, 85] on button "button" at bounding box center [422, 85] width 9 height 9
click at [258, 117] on input "text" at bounding box center [235, 118] width 109 height 11
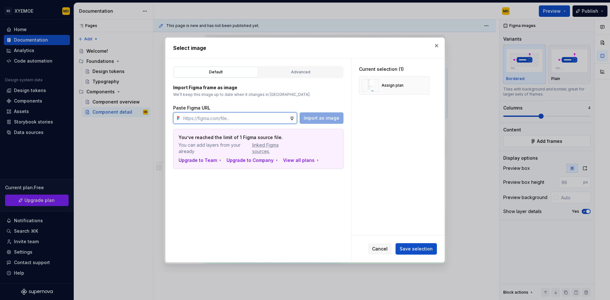
paste input "[URL][DOMAIN_NAME]"
type input "[URL][DOMAIN_NAME]"
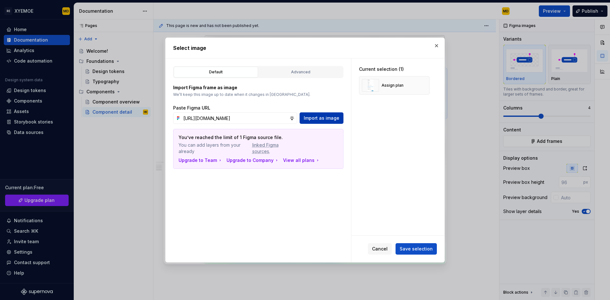
click at [319, 117] on span "Import as image" at bounding box center [322, 118] width 36 height 6
click at [425, 246] on span "Save selection" at bounding box center [416, 249] width 33 height 6
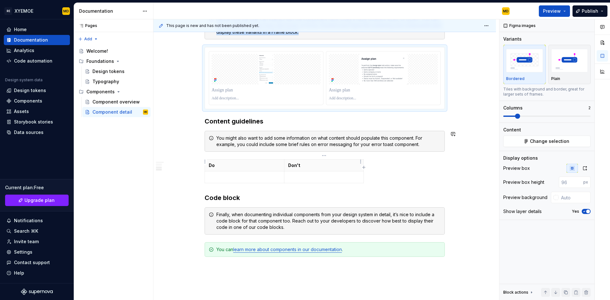
scroll to position [477, 0]
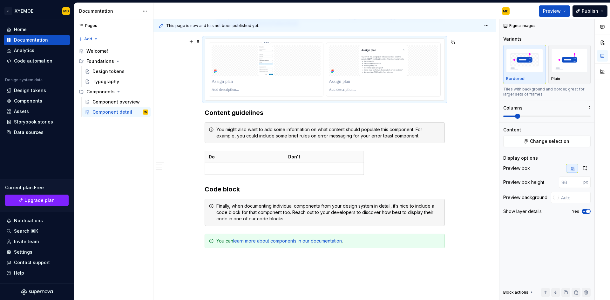
click at [243, 93] on div at bounding box center [266, 90] width 109 height 8
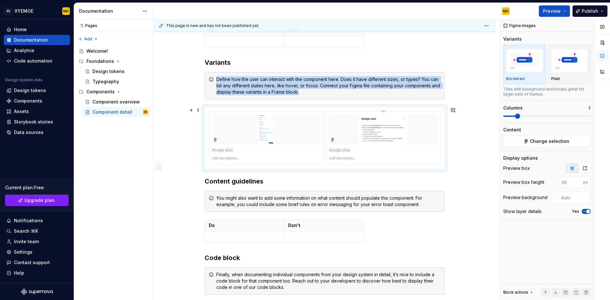
scroll to position [382, 0]
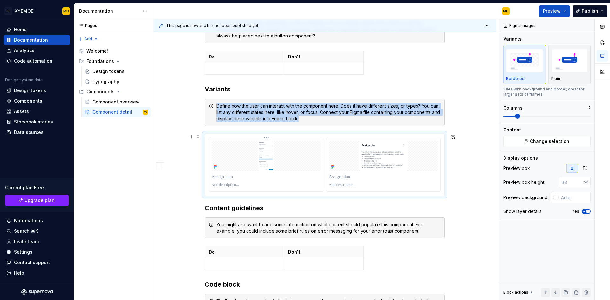
click at [269, 136] on html "RE XYEMOE MD Home Documentation Analytics Code automation Design system data De…" at bounding box center [305, 150] width 610 height 300
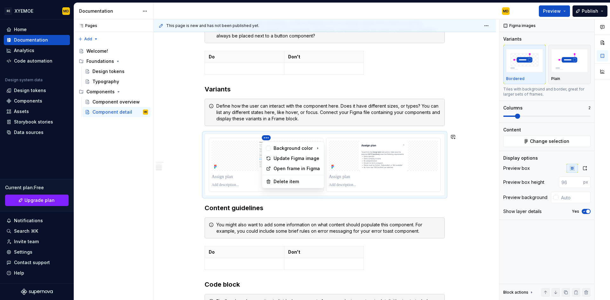
click at [318, 211] on html "RE XYEMOE MD Home Documentation Analytics Code automation Design system data De…" at bounding box center [305, 150] width 610 height 300
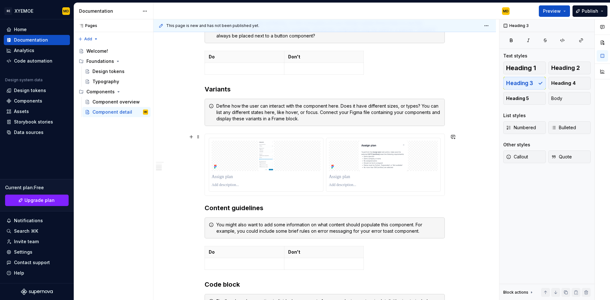
click at [481, 169] on div "**********" at bounding box center [325, 92] width 343 height 730
click at [351, 164] on img at bounding box center [383, 156] width 109 height 31
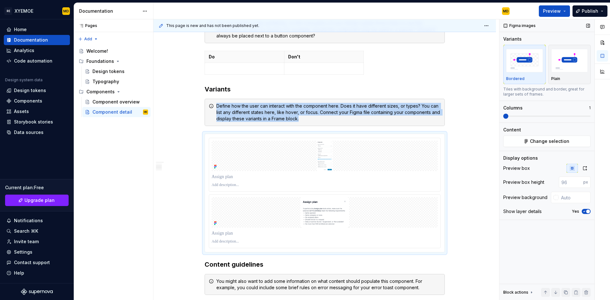
click at [506, 119] on span at bounding box center [506, 116] width 5 height 5
click at [562, 79] on div "Plain" at bounding box center [570, 78] width 37 height 5
click at [527, 70] on img "button" at bounding box center [525, 60] width 37 height 23
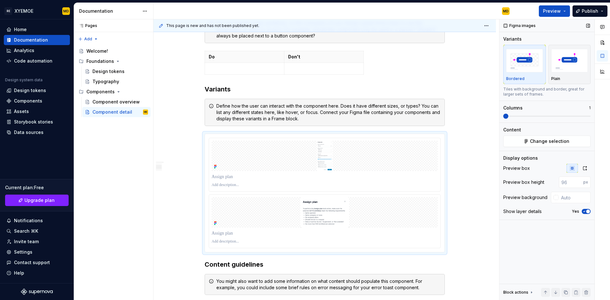
click at [576, 213] on label "Yes" at bounding box center [575, 211] width 7 height 5
click at [582, 213] on button "Yes" at bounding box center [586, 211] width 9 height 5
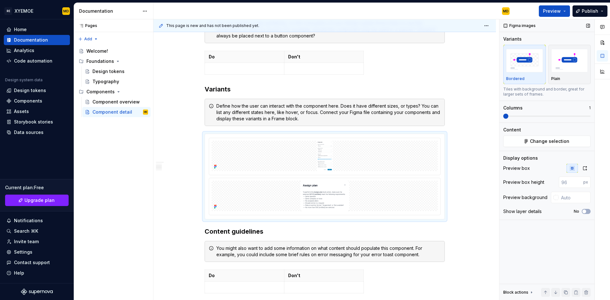
click at [581, 213] on div "No" at bounding box center [582, 211] width 17 height 5
click at [585, 211] on span "button" at bounding box center [585, 212] width 4 height 4
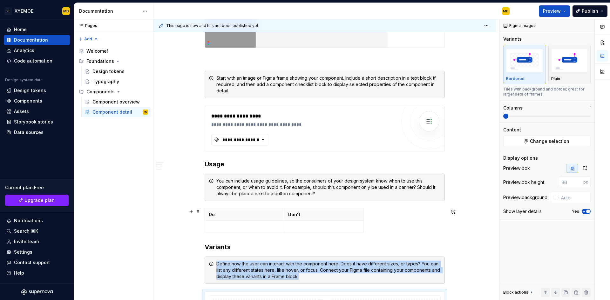
scroll to position [213, 0]
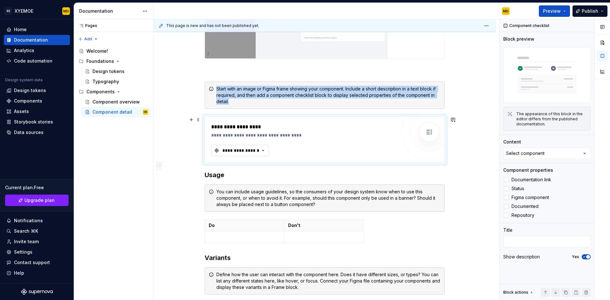
click at [242, 154] on div "**********" at bounding box center [241, 151] width 38 height 6
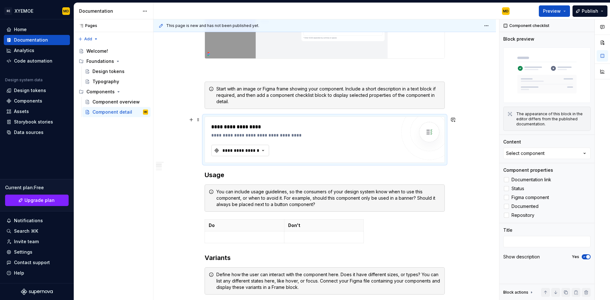
type textarea "*"
click at [244, 167] on input "text" at bounding box center [262, 163] width 101 height 11
click at [249, 165] on input "text" at bounding box center [262, 163] width 101 height 11
type input "h"
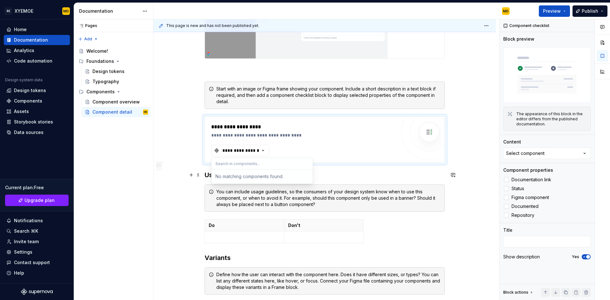
click at [246, 173] on div "No matching components found." at bounding box center [262, 176] width 99 height 11
click at [352, 175] on h3 "Usage" at bounding box center [325, 175] width 240 height 9
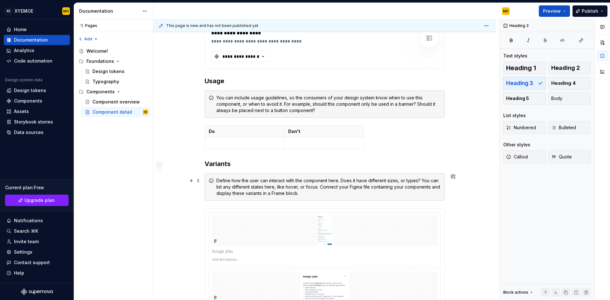
scroll to position [372, 0]
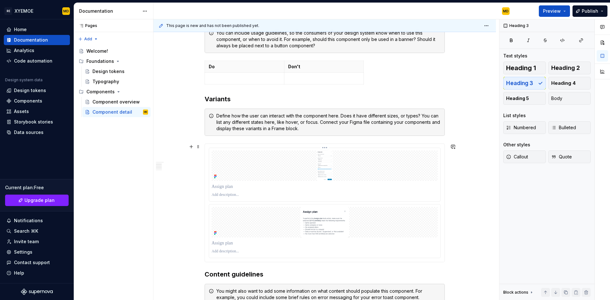
click at [283, 185] on p at bounding box center [325, 187] width 226 height 6
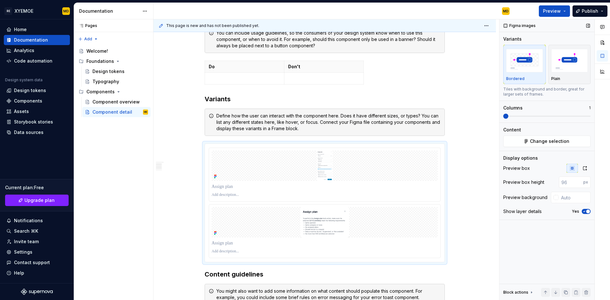
click at [590, 24] on button "button" at bounding box center [588, 25] width 9 height 9
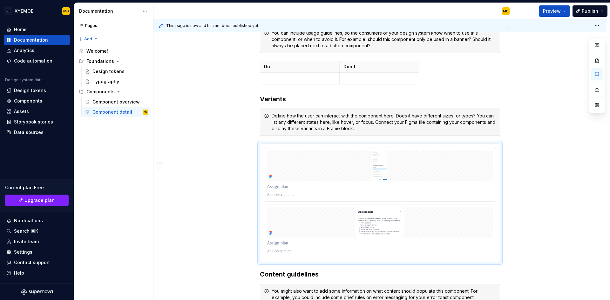
click at [596, 31] on div "This page is new and has not been published yet." at bounding box center [380, 25] width 453 height 13
click at [598, 27] on html "RE XYEMOE MD Home Documentation Analytics Code automation Design system data De…" at bounding box center [305, 150] width 610 height 300
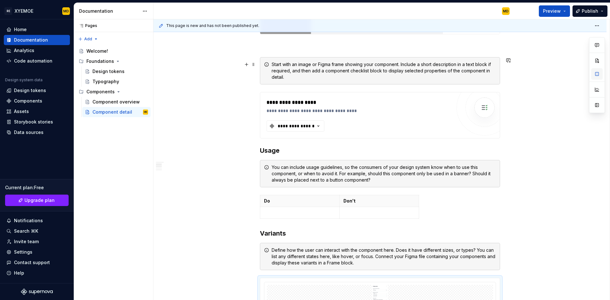
click at [598, 72] on button "button" at bounding box center [597, 73] width 11 height 11
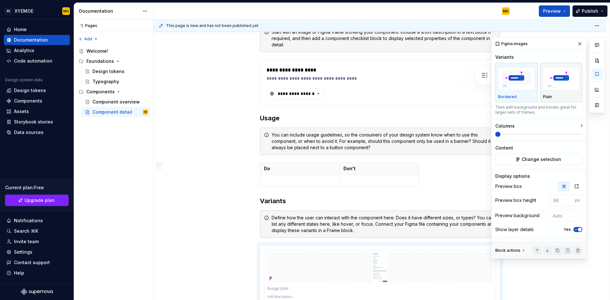
scroll to position [301, 0]
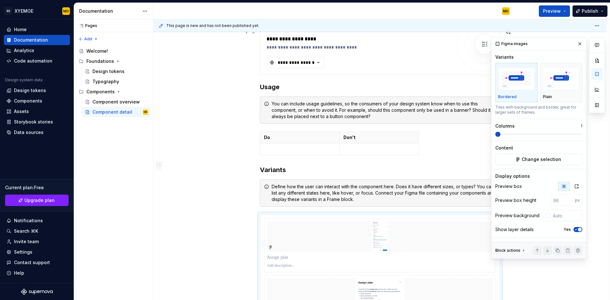
click at [507, 41] on div "Figma images" at bounding box center [512, 43] width 37 height 9
drag, startPoint x: 596, startPoint y: 133, endPoint x: 595, endPoint y: 107, distance: 25.8
click at [596, 132] on div at bounding box center [597, 148] width 16 height 222
click at [595, 107] on button "button" at bounding box center [597, 105] width 11 height 11
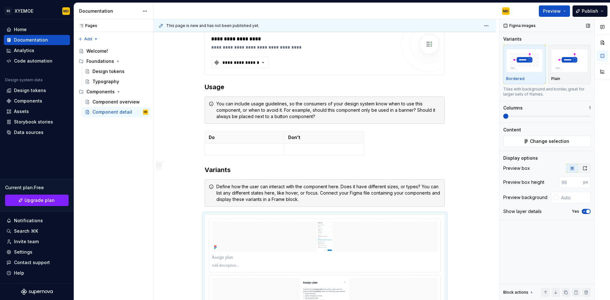
click at [585, 169] on icon "button" at bounding box center [585, 168] width 5 height 5
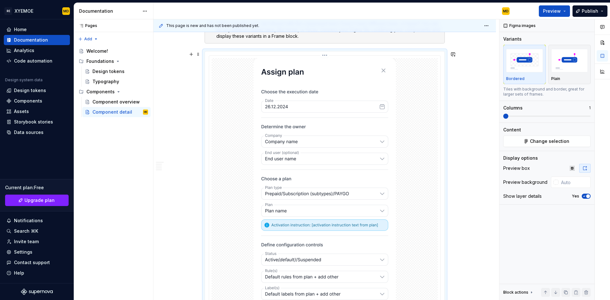
scroll to position [555, 0]
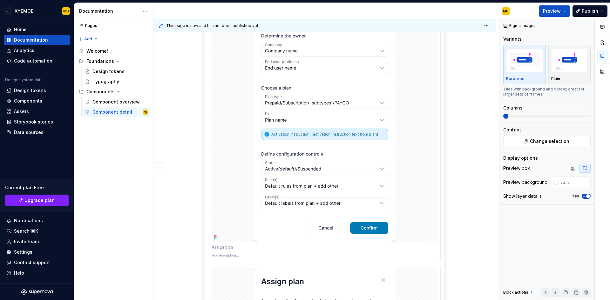
click at [429, 207] on div at bounding box center [325, 104] width 226 height 275
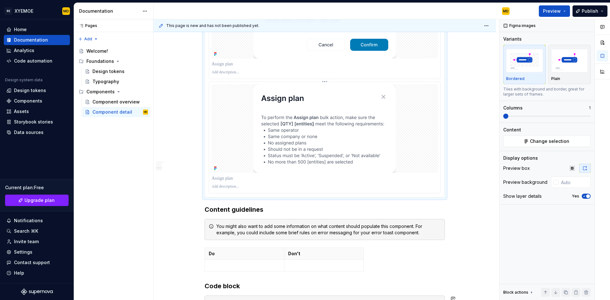
scroll to position [682, 0]
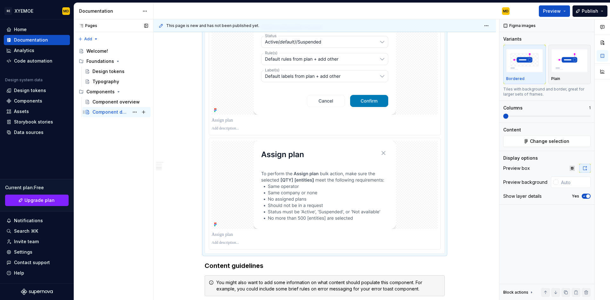
drag, startPoint x: 126, startPoint y: 126, endPoint x: 127, endPoint y: 113, distance: 13.7
click at [126, 125] on div "Pages Pages Add Accessibility guide for tree Page tree. Navigate the tree with …" at bounding box center [113, 159] width 79 height 281
click at [119, 94] on icon "Page tree" at bounding box center [118, 91] width 5 height 5
click at [144, 91] on button "Page tree" at bounding box center [143, 91] width 9 height 9
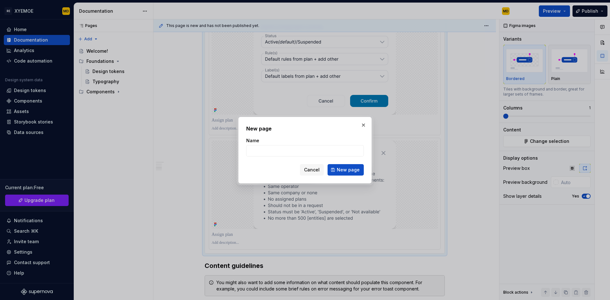
type textarea "*"
type input "Ф"
type textarea "*"
type input "Assign plan"
click at [347, 174] on button "New page" at bounding box center [346, 169] width 36 height 11
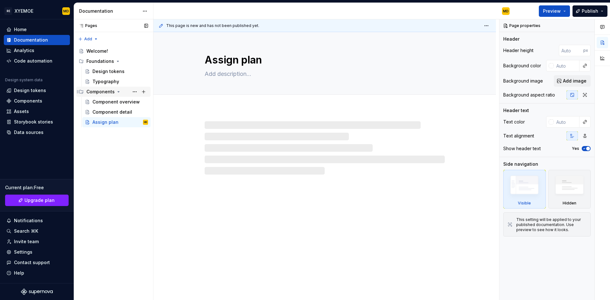
click at [120, 93] on div "Components" at bounding box center [117, 91] width 62 height 9
click at [121, 93] on div "Components" at bounding box center [117, 91] width 62 height 9
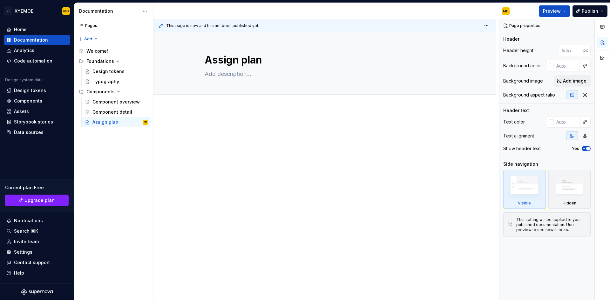
click at [243, 114] on div "This page is new and has not been published yet. Assign plan Edit header" at bounding box center [327, 159] width 346 height 281
click at [251, 115] on div at bounding box center [325, 177] width 343 height 137
click at [134, 122] on button "Page tree" at bounding box center [134, 122] width 9 height 9
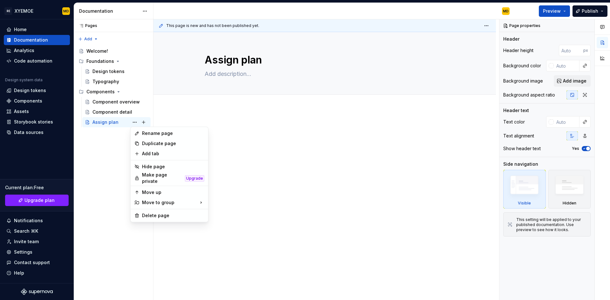
click at [375, 116] on html "RE XYEMOE MD Home Documentation Analytics Code automation Design system data De…" at bounding box center [305, 150] width 610 height 300
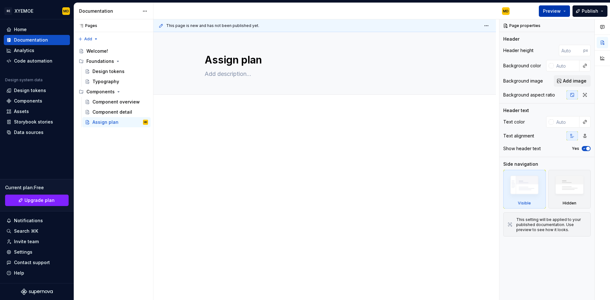
click at [564, 11] on button "Preview" at bounding box center [554, 10] width 31 height 11
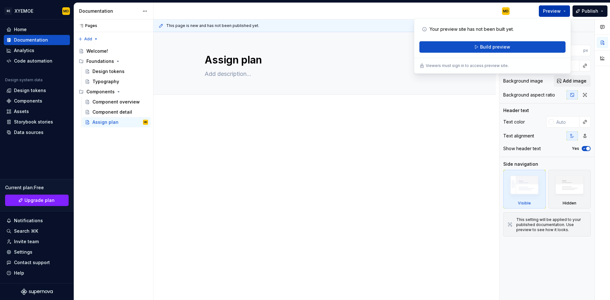
click at [563, 11] on button "Preview" at bounding box center [554, 10] width 31 height 11
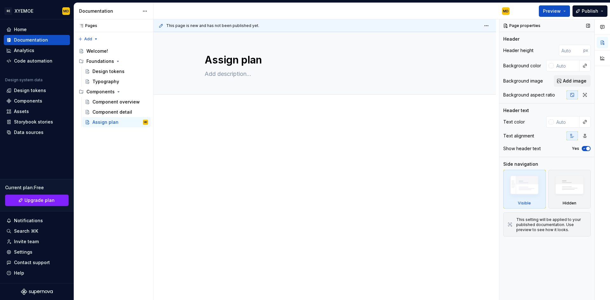
click at [532, 199] on img at bounding box center [525, 187] width 37 height 28
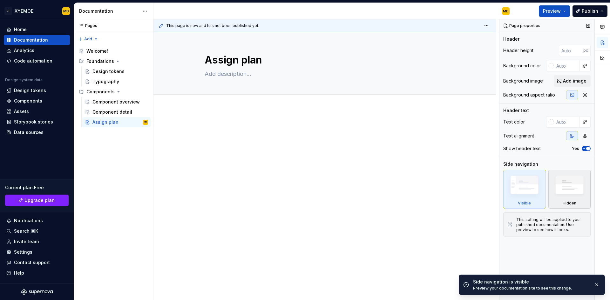
click at [582, 196] on img at bounding box center [570, 187] width 37 height 28
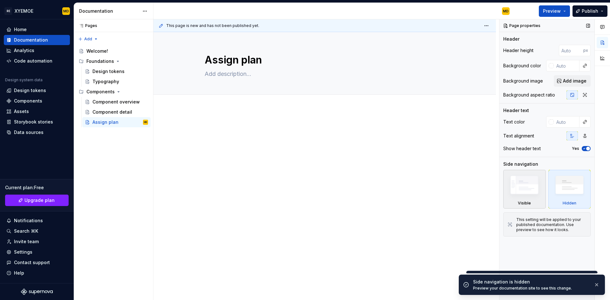
click at [522, 196] on img at bounding box center [525, 187] width 37 height 28
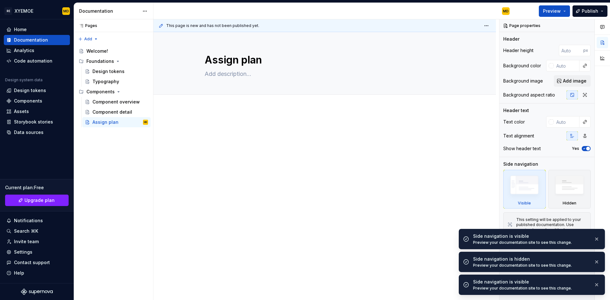
click at [248, 153] on div at bounding box center [325, 140] width 240 height 32
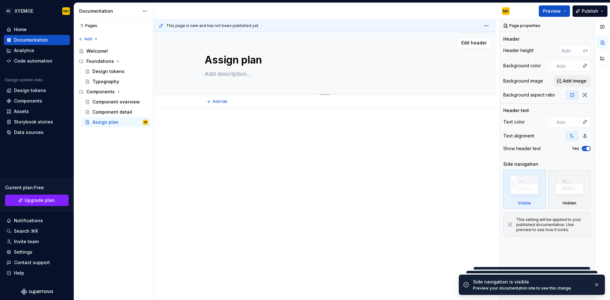
drag, startPoint x: 238, startPoint y: 87, endPoint x: 235, endPoint y: 80, distance: 7.0
click at [237, 85] on div "Assign plan" at bounding box center [325, 63] width 240 height 62
click at [223, 103] on span "Add tab" at bounding box center [220, 101] width 15 height 5
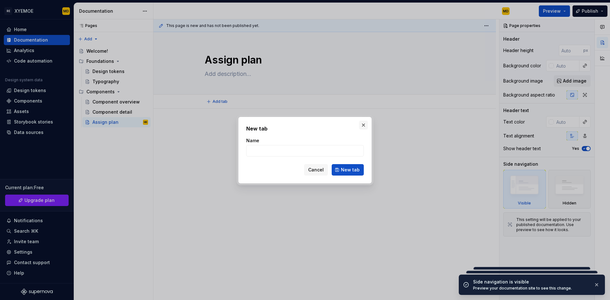
click at [366, 128] on button "button" at bounding box center [363, 125] width 9 height 9
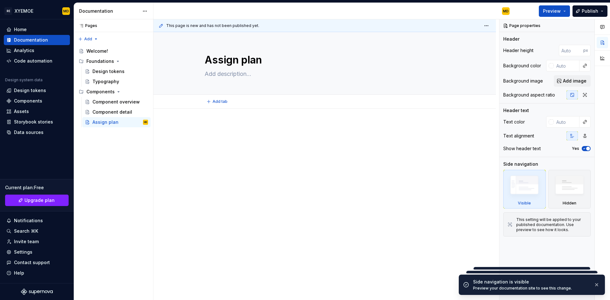
click at [253, 126] on p at bounding box center [325, 128] width 240 height 8
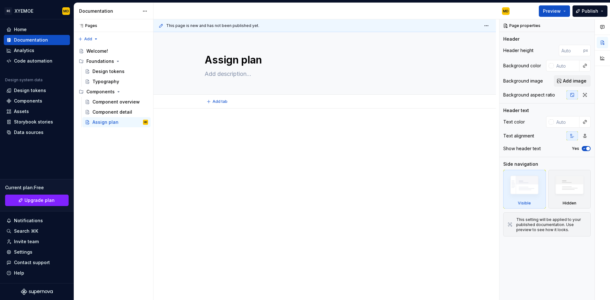
drag, startPoint x: 225, startPoint y: 121, endPoint x: 212, endPoint y: 133, distance: 18.4
click at [212, 133] on div at bounding box center [325, 136] width 240 height 24
drag, startPoint x: 212, startPoint y: 133, endPoint x: 202, endPoint y: 128, distance: 10.8
click at [202, 128] on div at bounding box center [325, 177] width 343 height 137
click at [209, 131] on div at bounding box center [325, 136] width 240 height 24
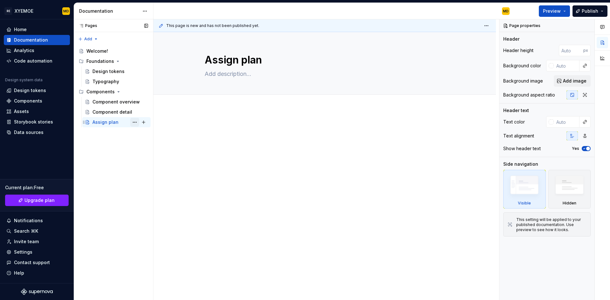
click at [134, 122] on button "Page tree" at bounding box center [134, 122] width 9 height 9
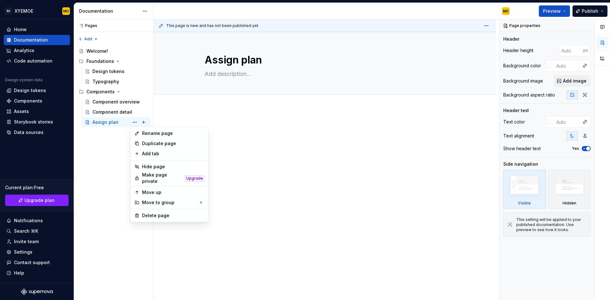
click at [221, 114] on html "RE XYEMOE MD Home Documentation Analytics Code automation Design system data De…" at bounding box center [305, 150] width 610 height 300
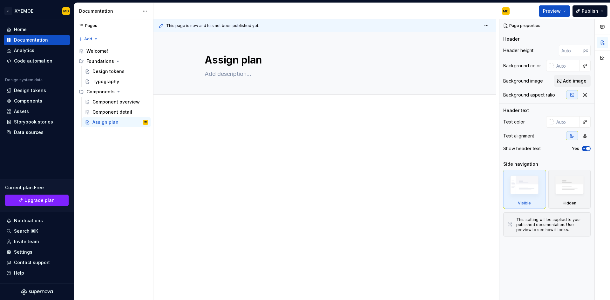
click at [208, 126] on p at bounding box center [325, 128] width 240 height 8
type textarea "*"
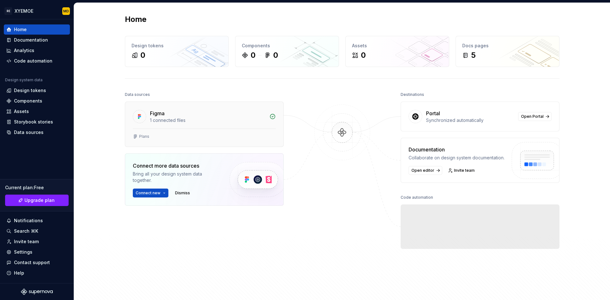
click at [252, 138] on div "Plans" at bounding box center [204, 136] width 143 height 5
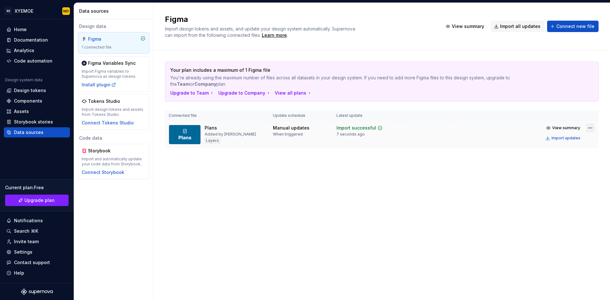
click at [589, 128] on html "RE XYEMOE MD Home Documentation Analytics Code automation Design system data De…" at bounding box center [305, 150] width 610 height 300
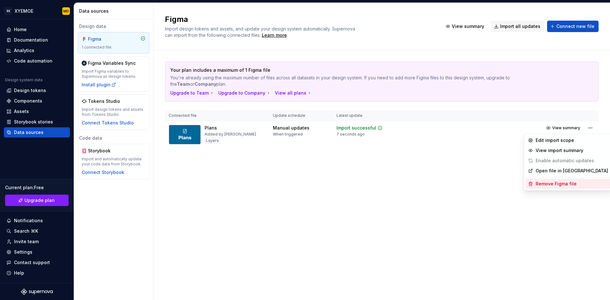
click at [558, 184] on div "Remove Figma file" at bounding box center [572, 184] width 72 height 6
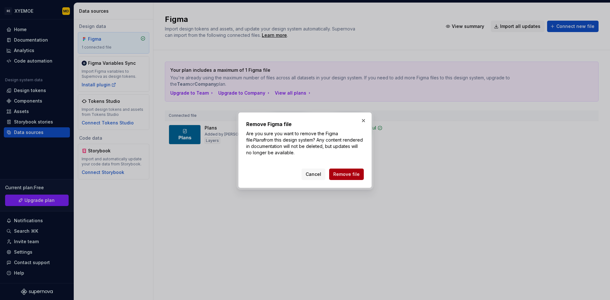
click at [352, 173] on span "Remove file" at bounding box center [347, 174] width 26 height 6
